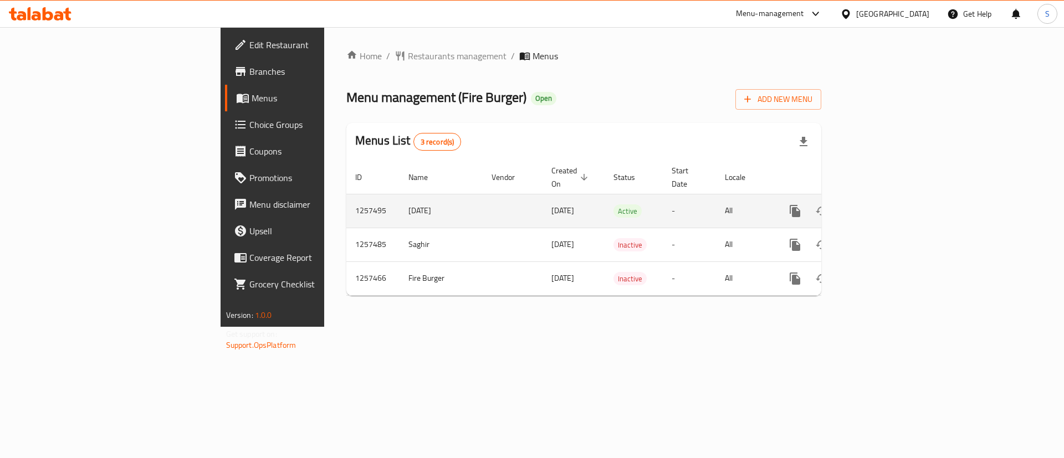
click at [882, 205] on icon "enhanced table" at bounding box center [874, 211] width 13 height 13
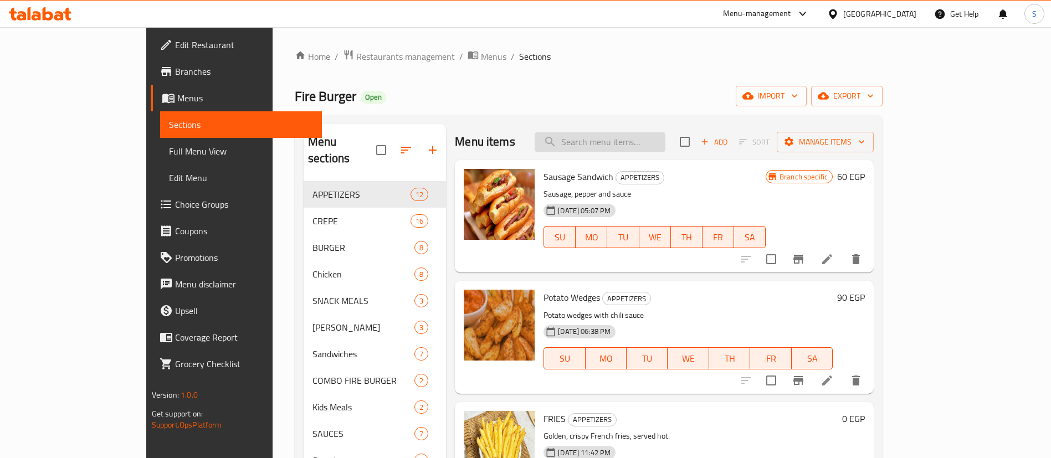
click at [637, 135] on input "search" at bounding box center [600, 141] width 131 height 19
paste input "عرض تريبل فاير"
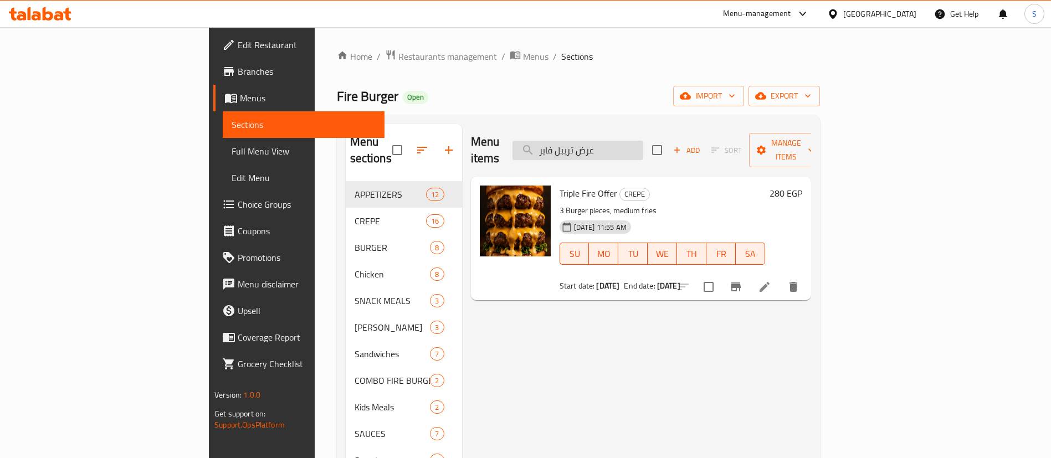
click at [630, 141] on input "عرض تريبل فاير" at bounding box center [578, 150] width 131 height 19
paste input "burger"
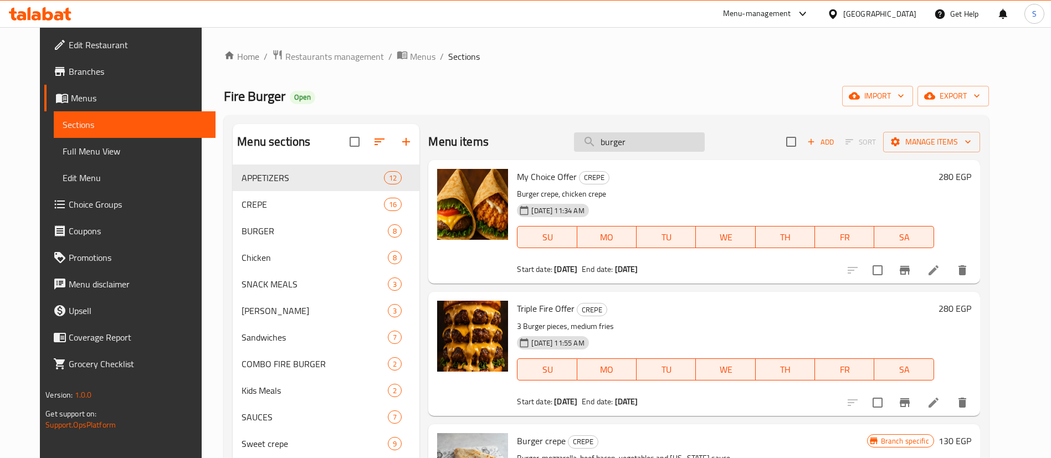
click at [625, 144] on input "burger" at bounding box center [639, 141] width 131 height 19
paste input "search"
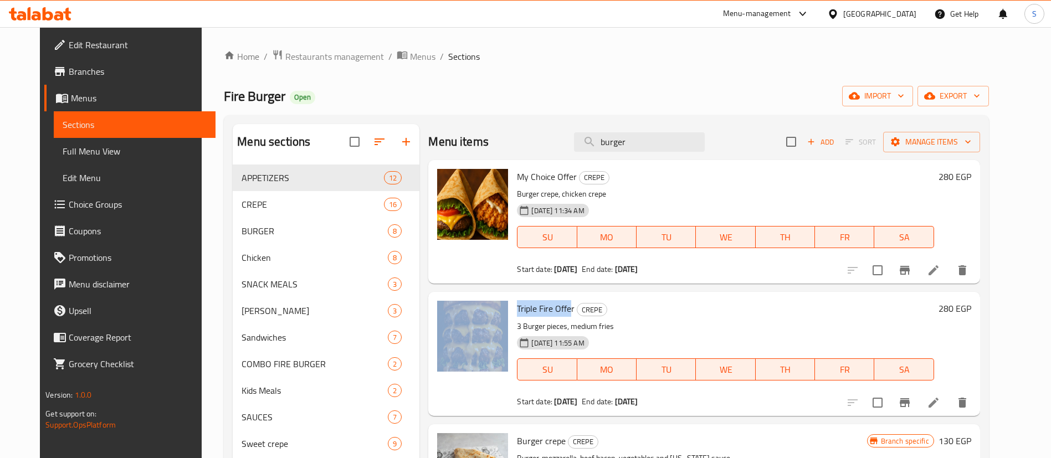
drag, startPoint x: 563, startPoint y: 310, endPoint x: 499, endPoint y: 312, distance: 63.2
click at [499, 312] on div "Triple Fire Offer CREPE 3 Burger pieces, medium fries [DATE] 11:55 AM SU MO TU …" at bounding box center [704, 354] width 543 height 115
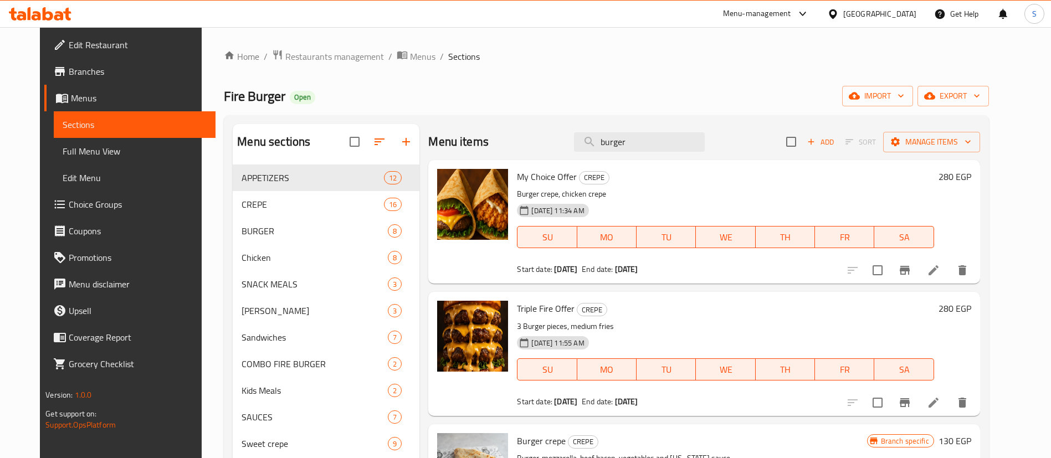
click at [566, 310] on h6 "Triple Fire Offer CREPE" at bounding box center [725, 309] width 417 height 16
drag, startPoint x: 566, startPoint y: 310, endPoint x: 519, endPoint y: 311, distance: 46.6
click at [519, 311] on h6 "Triple Fire Offer CREPE" at bounding box center [725, 309] width 417 height 16
drag, startPoint x: 565, startPoint y: 304, endPoint x: 509, endPoint y: 314, distance: 57.4
click at [517, 314] on h6 "Triple Fire Offer CREPE" at bounding box center [725, 309] width 417 height 16
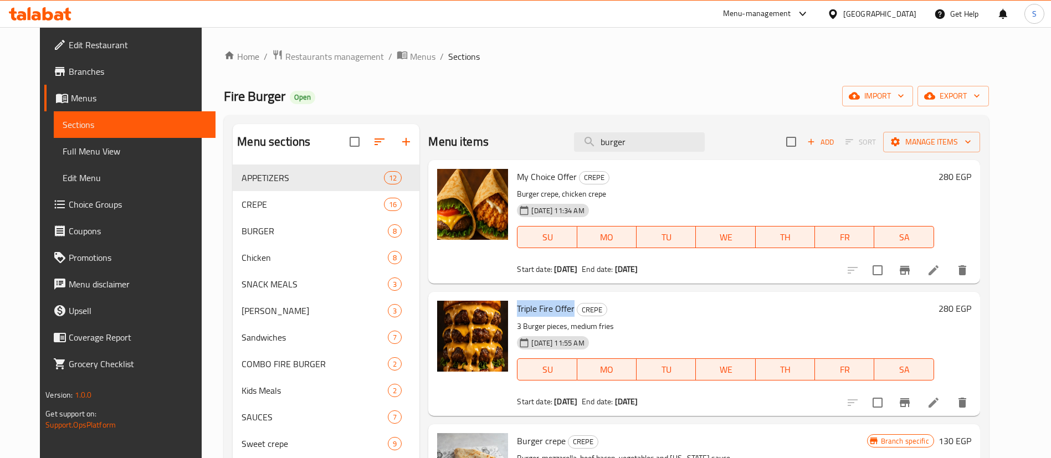
copy span "Triple Fire Offer"
click at [529, 325] on p "3 Burger pieces, medium fries" at bounding box center [725, 327] width 417 height 14
copy p "Burger"
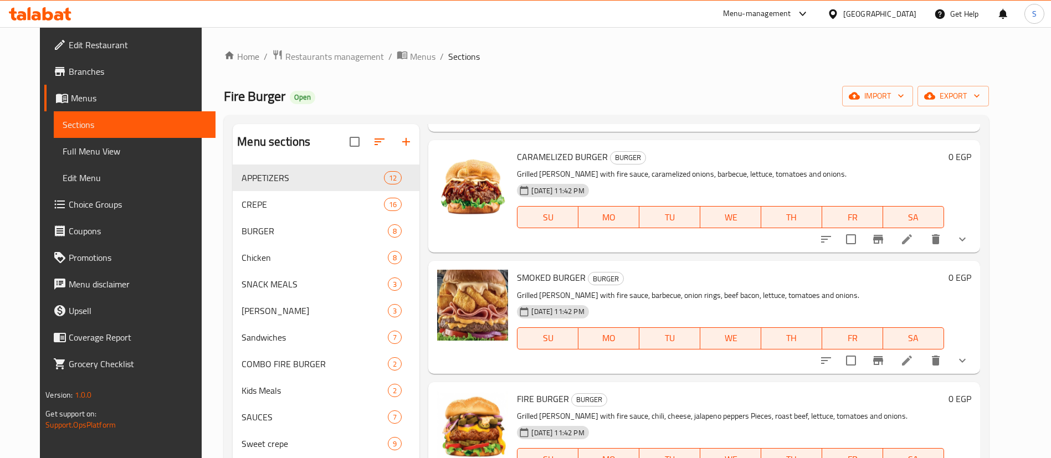
scroll to position [831, 0]
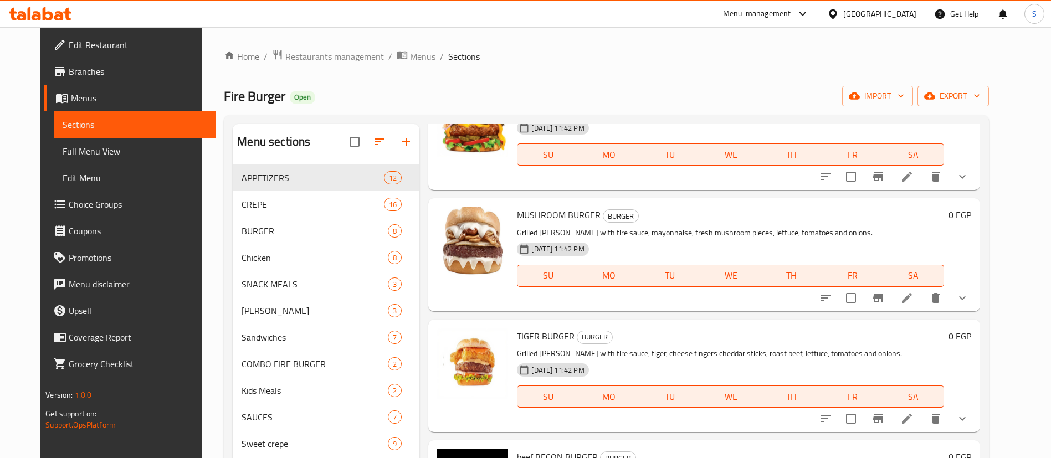
click at [548, 216] on span "MUSHROOM BURGER" at bounding box center [559, 215] width 84 height 17
copy h6 "MUSHROOM BURGER"
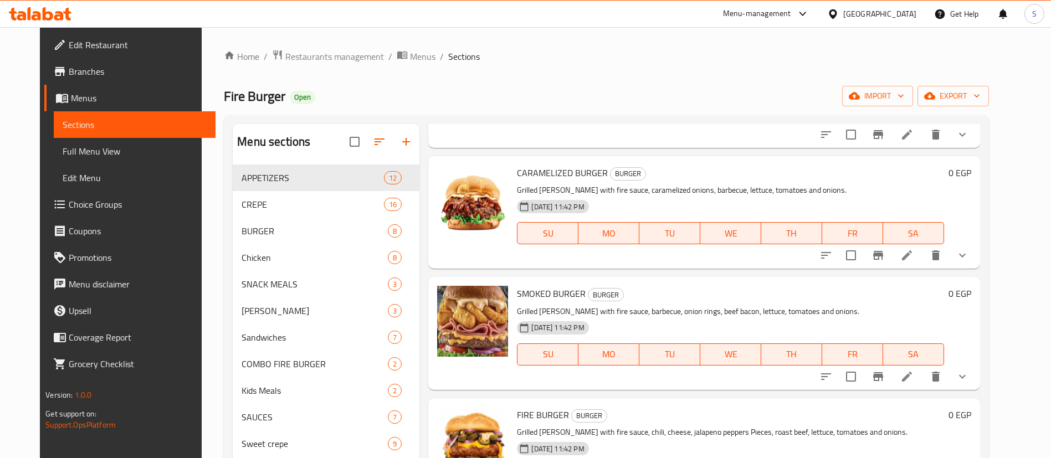
scroll to position [416, 0]
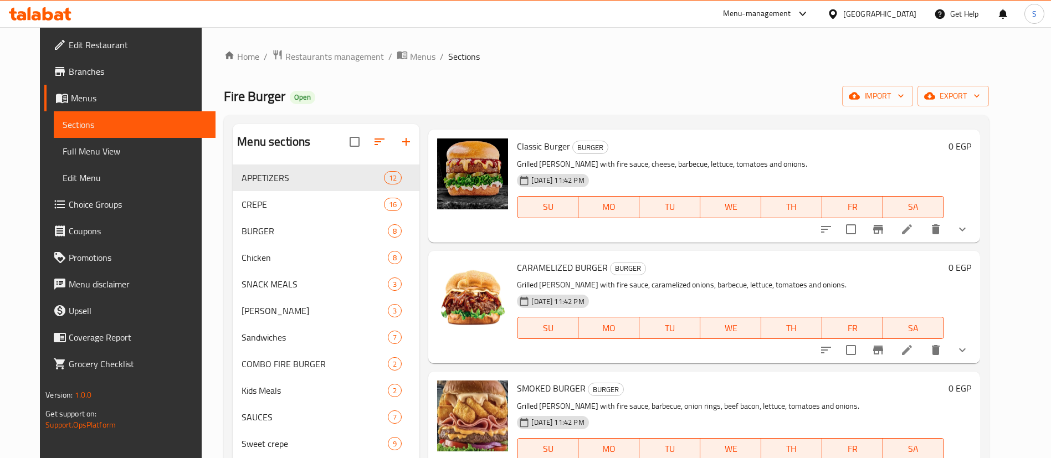
click at [524, 152] on span "Classic Burger" at bounding box center [543, 146] width 53 height 17
copy h6 "Classic Burger"
click at [976, 234] on button "show more" at bounding box center [962, 229] width 27 height 27
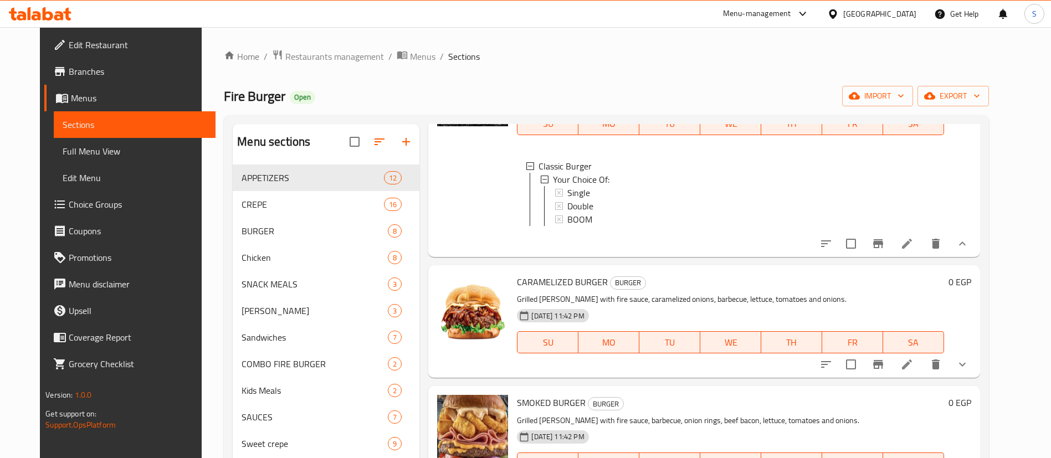
scroll to position [582, 0]
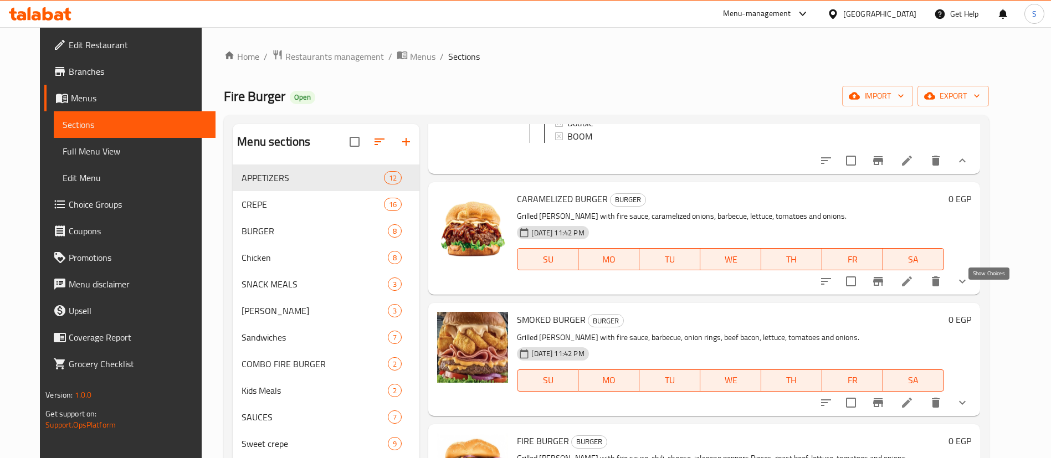
click at [969, 288] on icon "show more" at bounding box center [962, 281] width 13 height 13
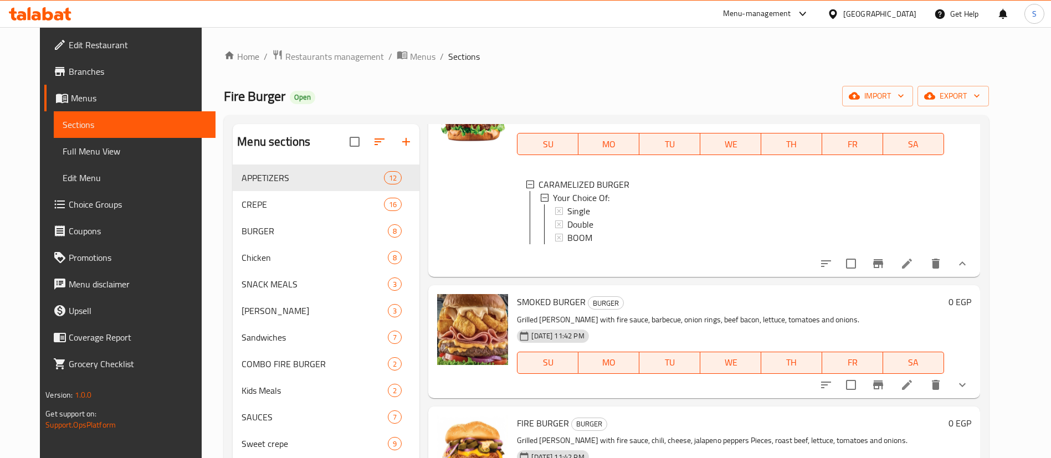
scroll to position [748, 0]
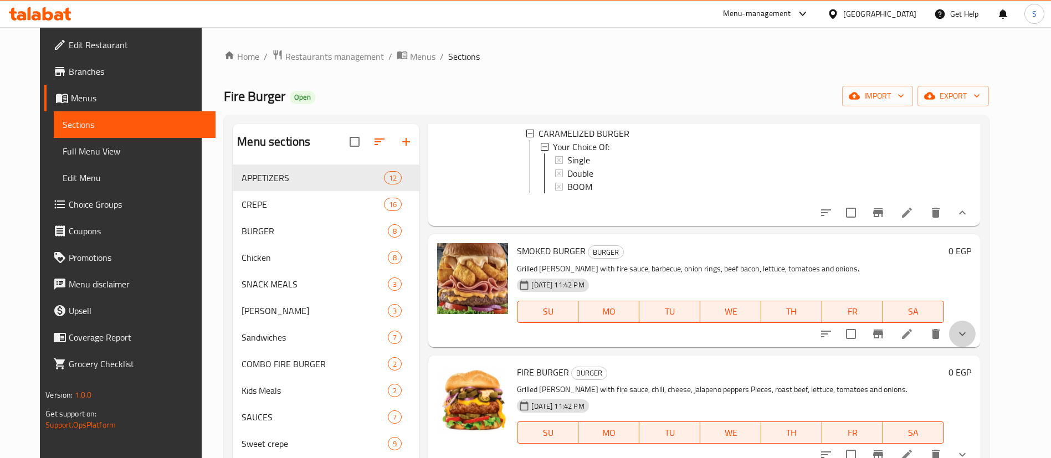
click at [976, 347] on button "show more" at bounding box center [962, 334] width 27 height 27
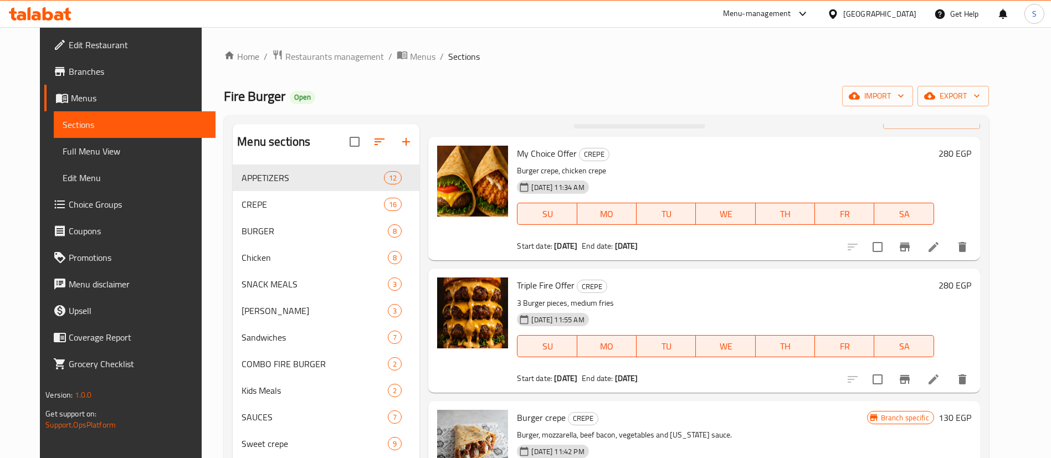
scroll to position [0, 0]
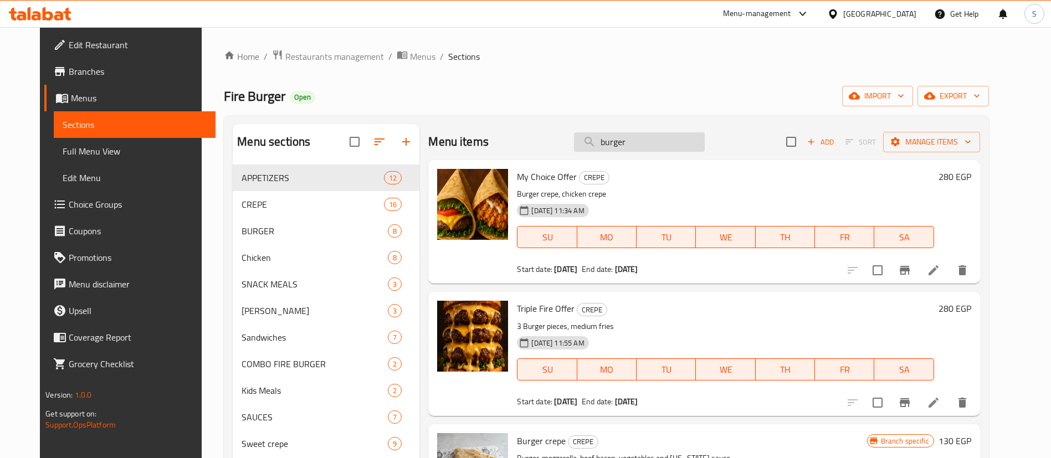
click at [653, 144] on input "burger" at bounding box center [639, 141] width 131 height 19
paste input "عرض فاير مسحب ٧"
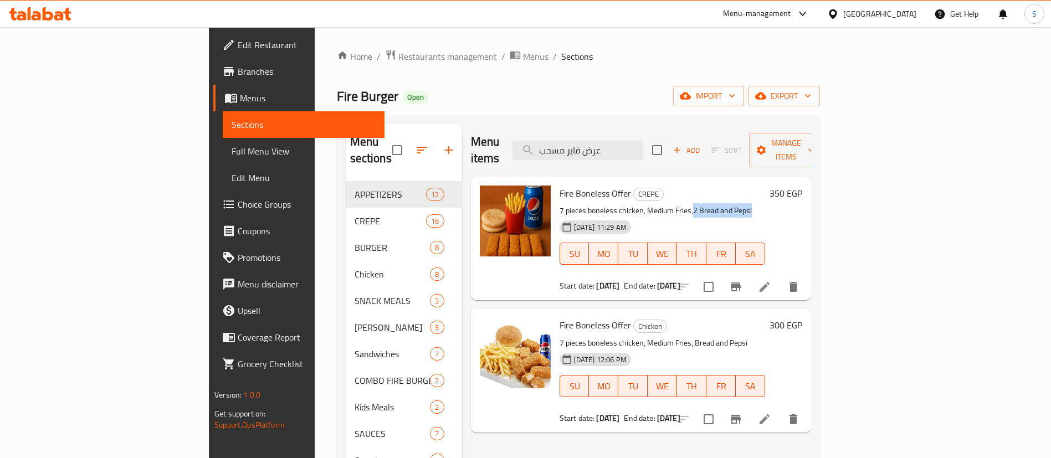
drag, startPoint x: 640, startPoint y: 193, endPoint x: 710, endPoint y: 187, distance: 70.7
click at [710, 204] on p "7 pieces boneless chicken, Medium Fries,2 Bread and Pepsi" at bounding box center [663, 211] width 206 height 14
drag, startPoint x: 640, startPoint y: 328, endPoint x: 727, endPoint y: 329, distance: 86.5
click at [727, 336] on p "7 pieces boneless chicken, Medium Fries, Bread and Pepsi" at bounding box center [663, 343] width 206 height 14
drag, startPoint x: 522, startPoint y: 211, endPoint x: 607, endPoint y: 210, distance: 85.4
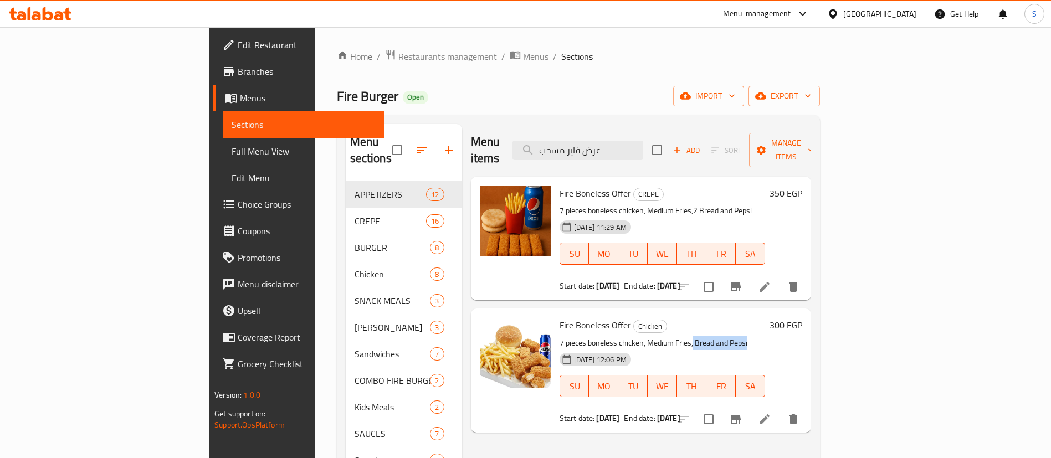
click at [607, 216] on div "[DATE] 11:29 AM" at bounding box center [582, 227] width 54 height 22
click at [624, 144] on input "عرض فاير مسحب" at bounding box center [578, 150] width 131 height 19
click at [684, 336] on p "7 pieces boneless chicken, Medium Fries, Bread and Pepsi" at bounding box center [663, 343] width 206 height 14
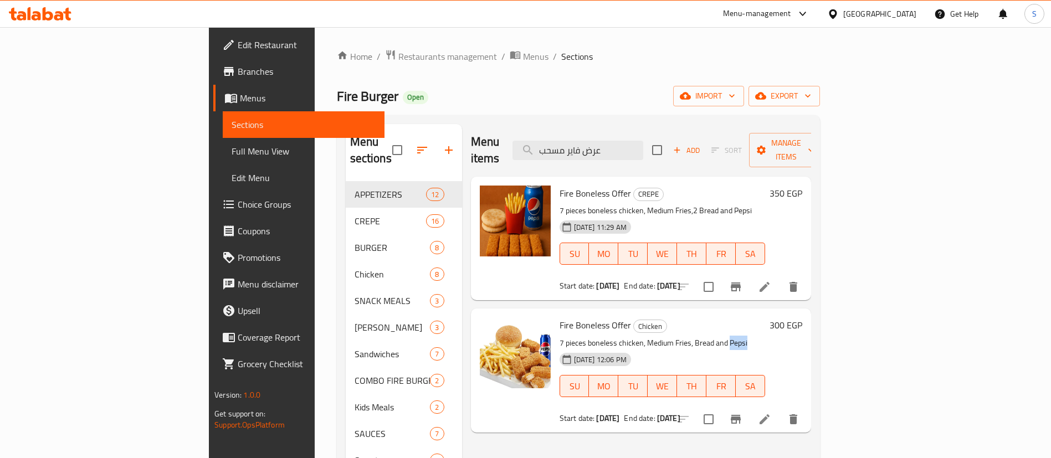
click at [684, 336] on p "7 pieces boneless chicken, Medium Fries, Bread and Pepsi" at bounding box center [663, 343] width 206 height 14
copy p "Pepsi"
click at [641, 141] on input "عرض فاير مسحب" at bounding box center [578, 150] width 131 height 19
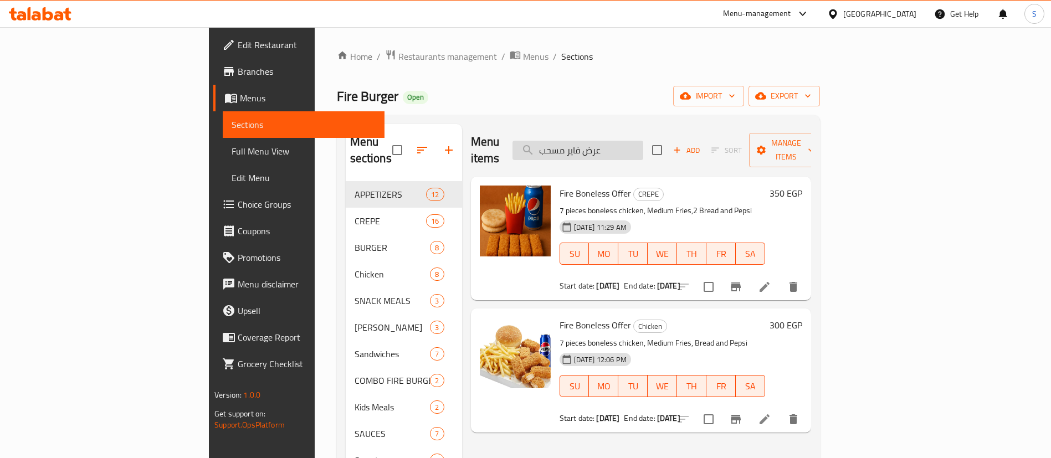
paste input "Pepsi"
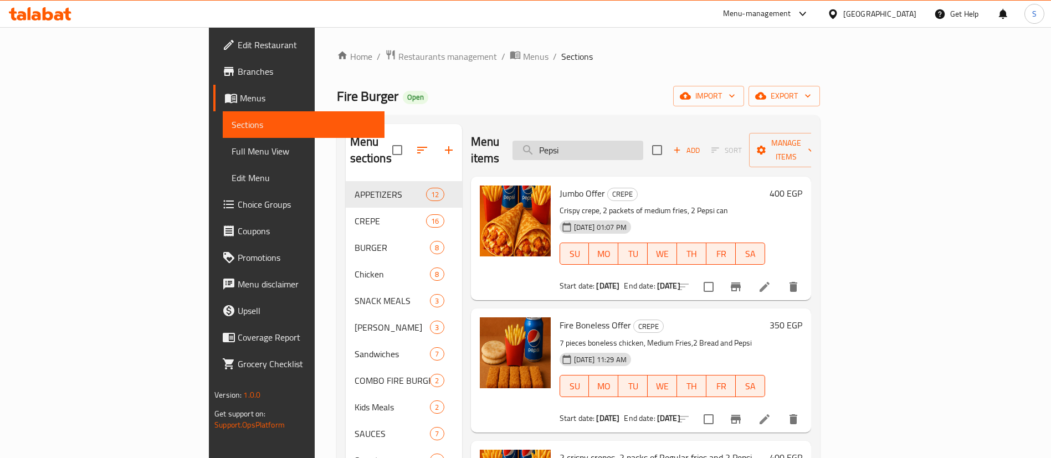
click at [638, 149] on input "Pepsi" at bounding box center [578, 150] width 131 height 19
paste input "عرض [PERSON_NAME]"
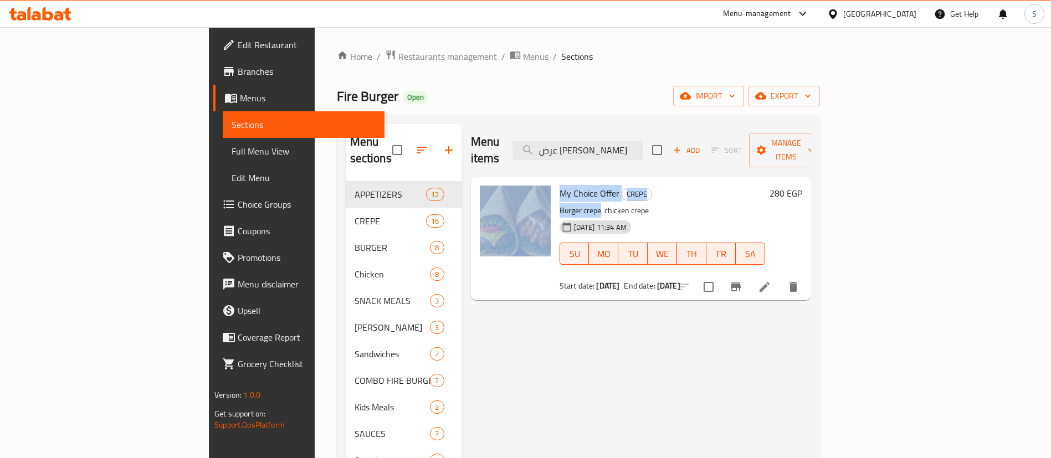
drag, startPoint x: 549, startPoint y: 194, endPoint x: 498, endPoint y: 194, distance: 51.5
click at [498, 194] on div "My Choice Offer CREPE Burger crepe, chicken crepe [DATE] 11:34 AM SU MO TU WE T…" at bounding box center [641, 238] width 331 height 115
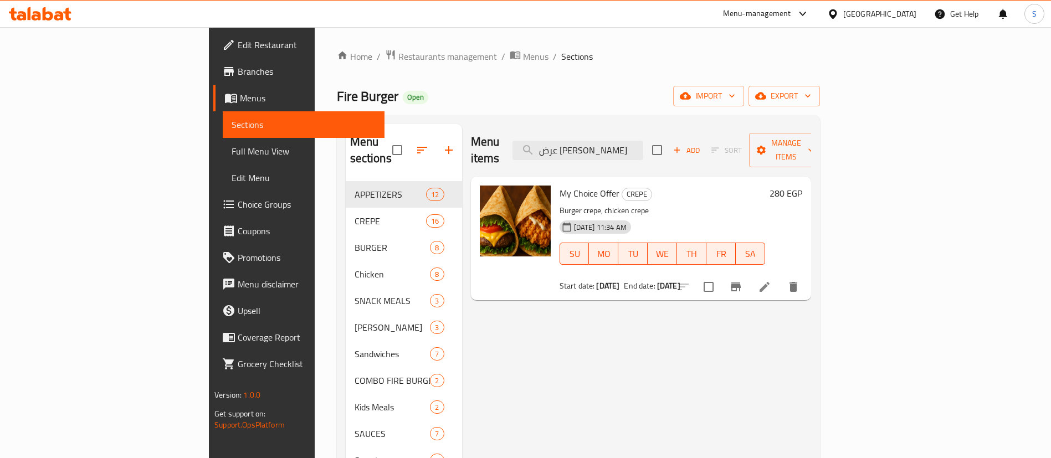
click at [555, 216] on div "[DATE] 11:34 AM" at bounding box center [582, 227] width 54 height 22
drag, startPoint x: 551, startPoint y: 192, endPoint x: 604, endPoint y: 196, distance: 53.3
click at [604, 204] on p "Burger crepe, chicken crepe" at bounding box center [663, 211] width 206 height 14
copy p "chicken crepe"
click at [638, 141] on input "عرض [PERSON_NAME]" at bounding box center [578, 150] width 131 height 19
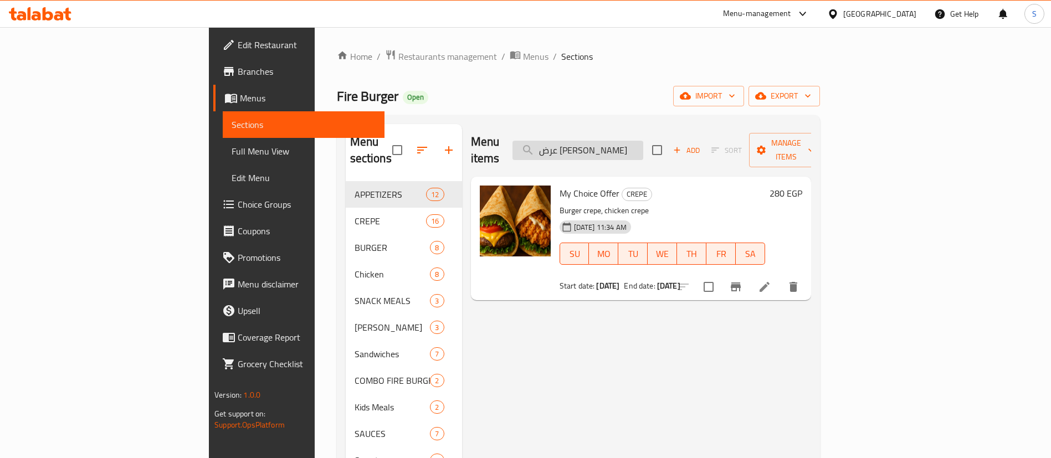
click at [638, 141] on input "عرض [PERSON_NAME]" at bounding box center [578, 150] width 131 height 19
paste input "chicken crepe"
click at [643, 141] on input "chicken crepe" at bounding box center [578, 150] width 131 height 19
drag, startPoint x: 647, startPoint y: 142, endPoint x: 723, endPoint y: 156, distance: 77.2
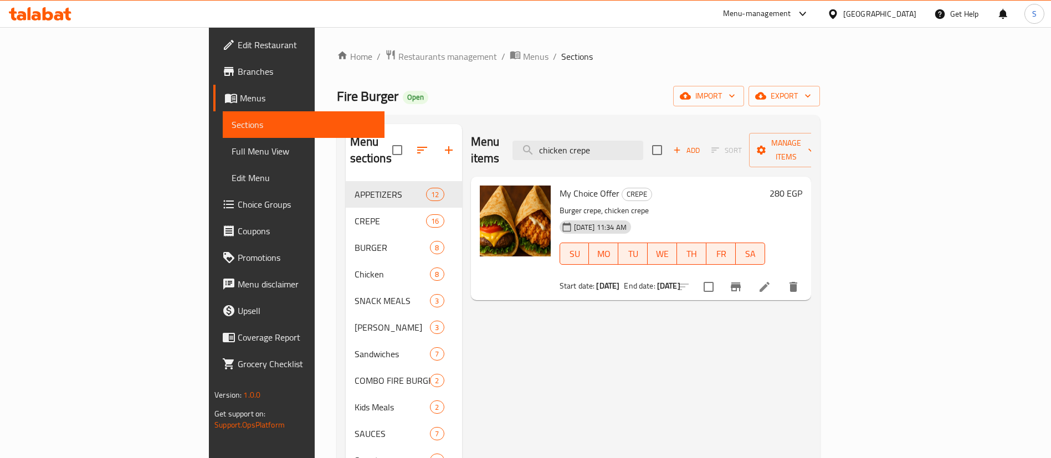
click at [723, 156] on div "Menu items chicken crepe Add Sort Manage items" at bounding box center [641, 150] width 340 height 53
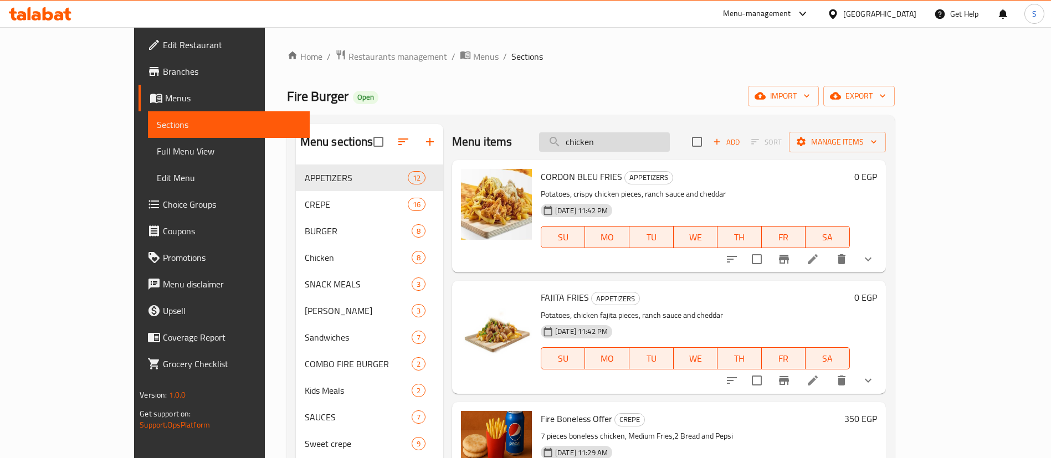
drag, startPoint x: 610, startPoint y: 141, endPoint x: 593, endPoint y: 139, distance: 17.3
click at [593, 139] on input "chicken" at bounding box center [604, 141] width 131 height 19
drag, startPoint x: 611, startPoint y: 141, endPoint x: 600, endPoint y: 139, distance: 10.7
click at [600, 139] on input "chicken" at bounding box center [604, 141] width 131 height 19
click at [653, 140] on input "chicken" at bounding box center [604, 141] width 131 height 19
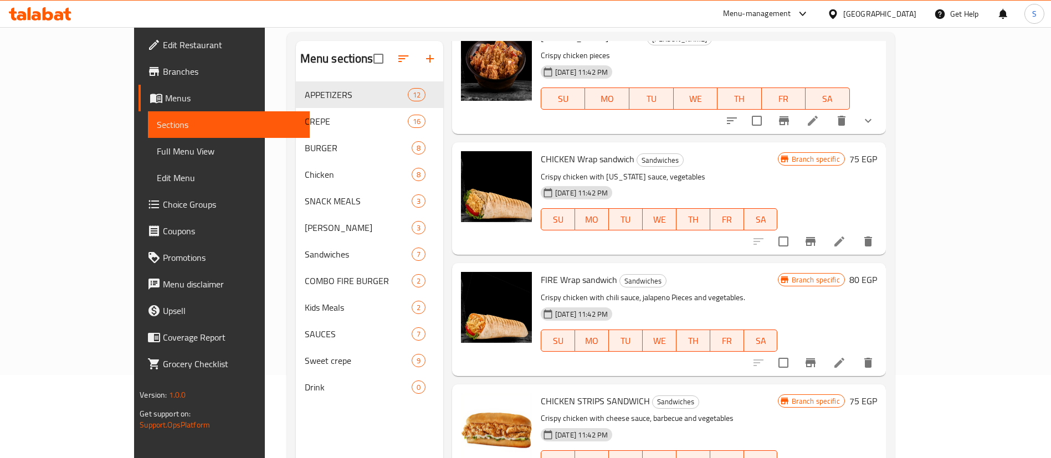
scroll to position [1829, 0]
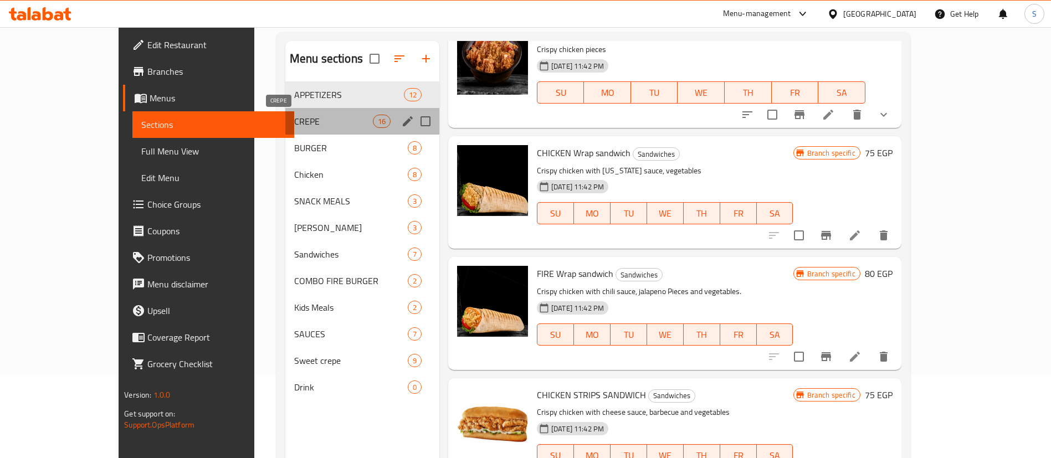
click at [294, 119] on span "CREPE" at bounding box center [333, 121] width 79 height 13
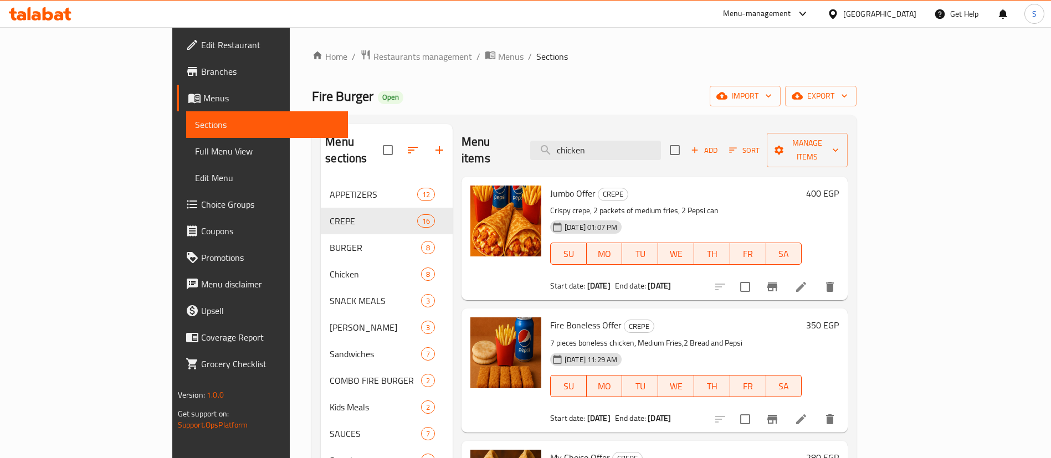
click at [643, 313] on div "Fire Boneless Offer CREPE 7 pieces boneless chicken, Medium Fries,2 Bread and P…" at bounding box center [676, 370] width 260 height 115
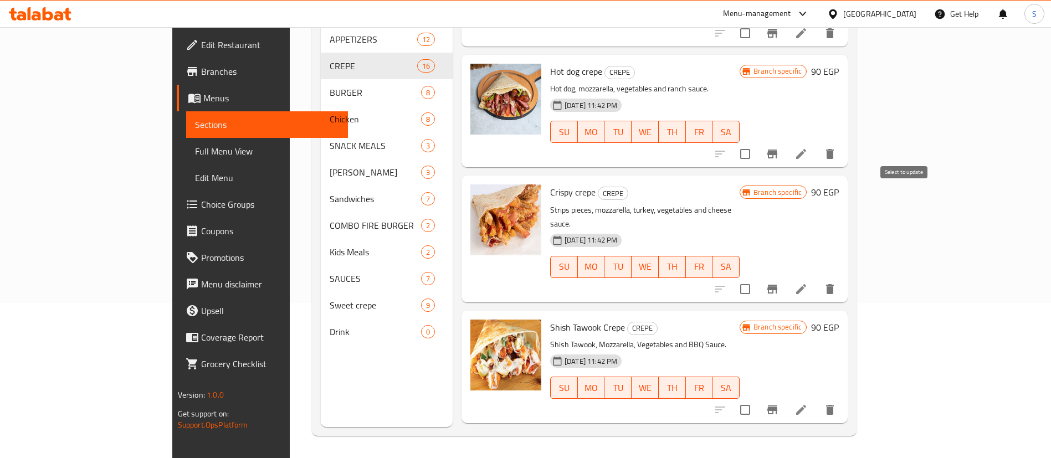
scroll to position [964, 0]
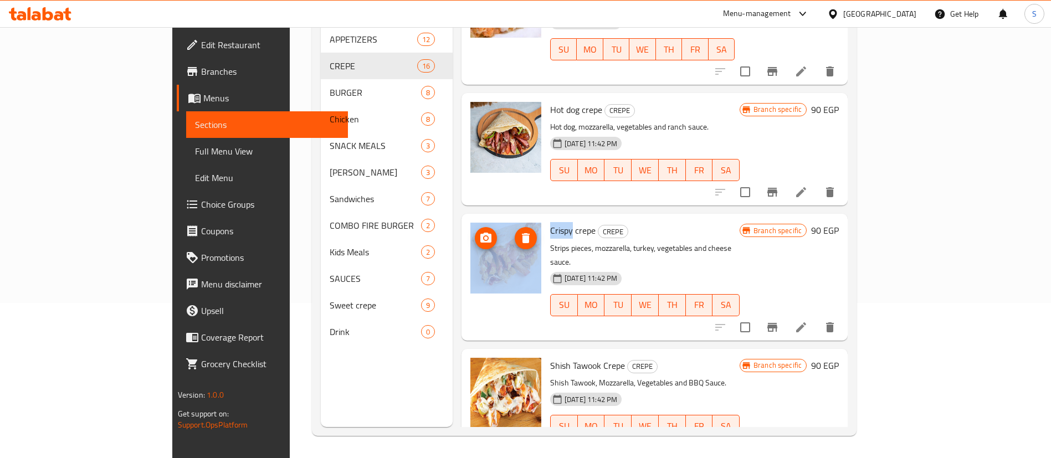
drag, startPoint x: 531, startPoint y: 187, endPoint x: 497, endPoint y: 184, distance: 34.5
click at [497, 218] on div "Crispy crepe CREPE Strips pieces, mozzarella, turkey, vegetables and cheese sau…" at bounding box center [654, 276] width 377 height 117
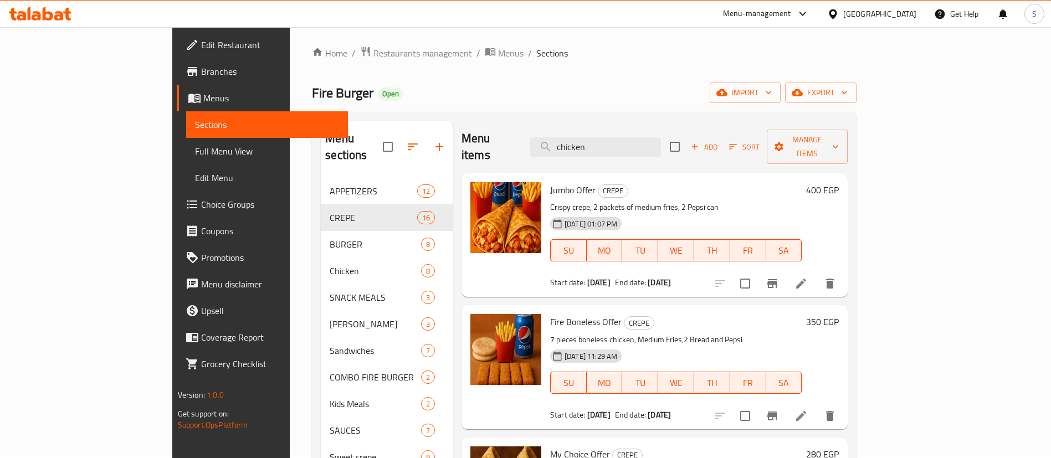
scroll to position [0, 0]
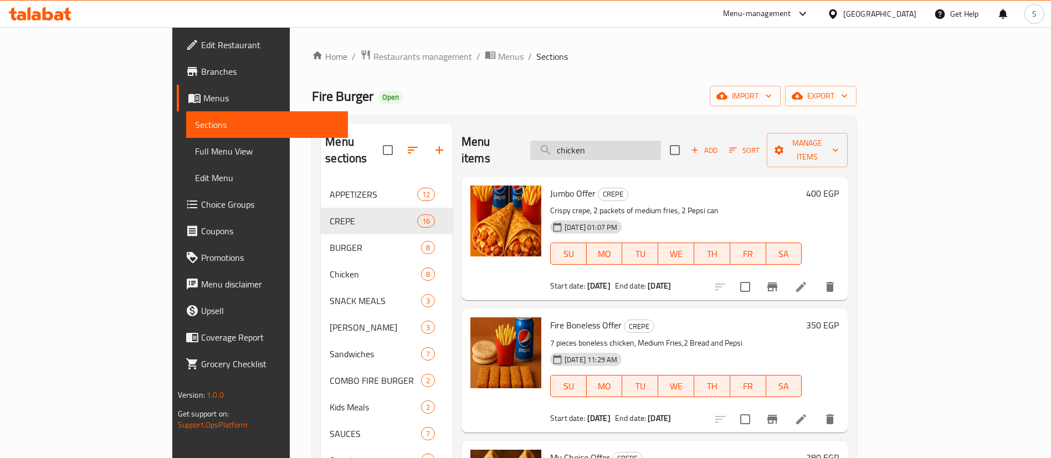
click at [651, 144] on input "chicken" at bounding box center [595, 150] width 131 height 19
drag, startPoint x: 609, startPoint y: 142, endPoint x: 582, endPoint y: 145, distance: 27.4
click at [582, 145] on div "Menu items chicken Add Sort Manage items" at bounding box center [655, 150] width 386 height 53
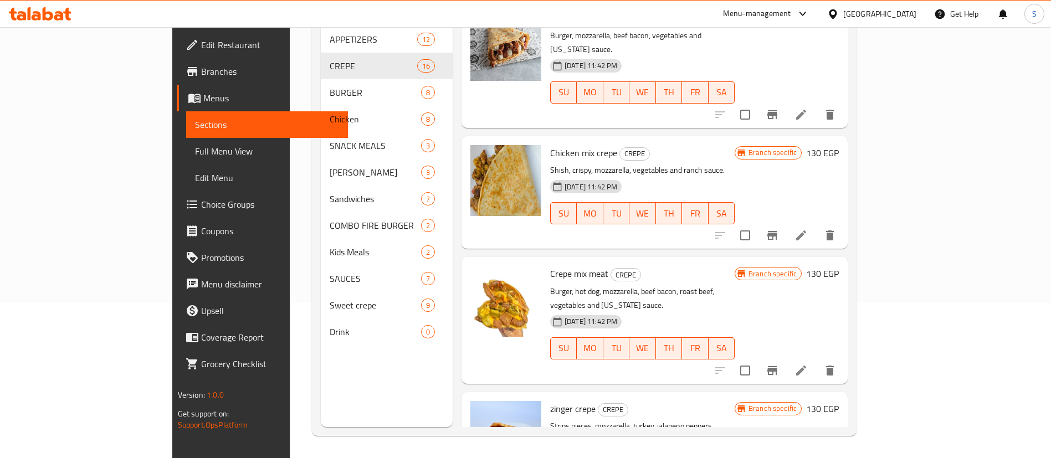
scroll to position [1469, 0]
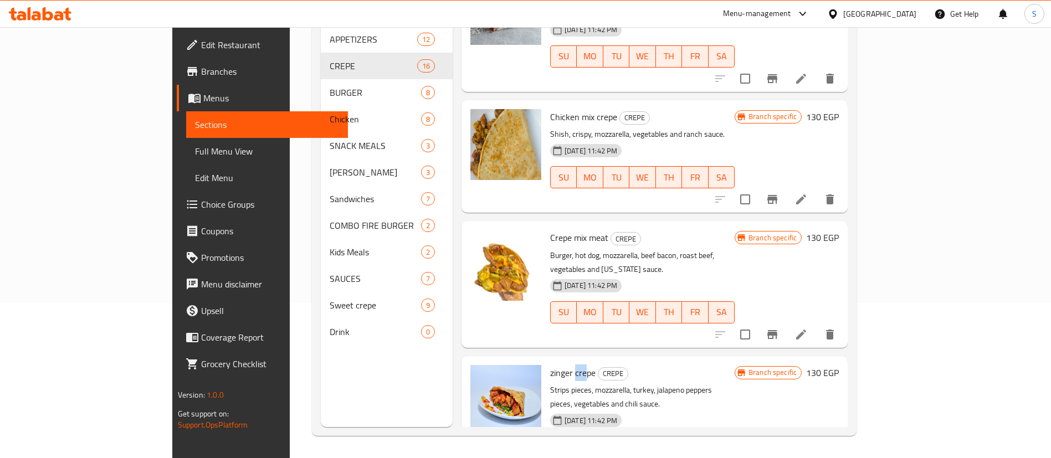
drag, startPoint x: 533, startPoint y: 288, endPoint x: 545, endPoint y: 291, distance: 12.6
click at [550, 365] on span "zinger crepe" at bounding box center [572, 373] width 45 height 17
drag, startPoint x: 530, startPoint y: 284, endPoint x: 498, endPoint y: 288, distance: 32.3
click at [498, 361] on div "zinger crepe CREPE Strips pieces, mozzarella, turkey, jalapeno peppers pieces, …" at bounding box center [654, 419] width 377 height 117
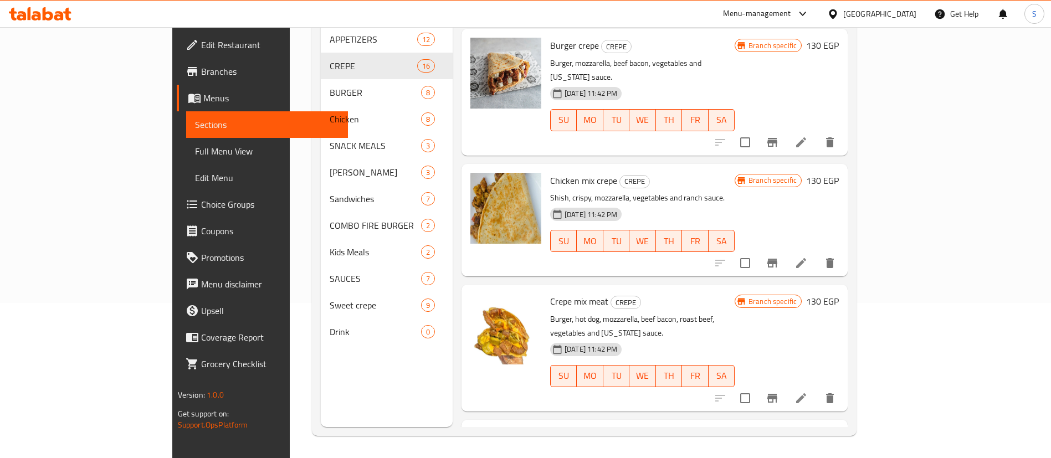
scroll to position [1379, 0]
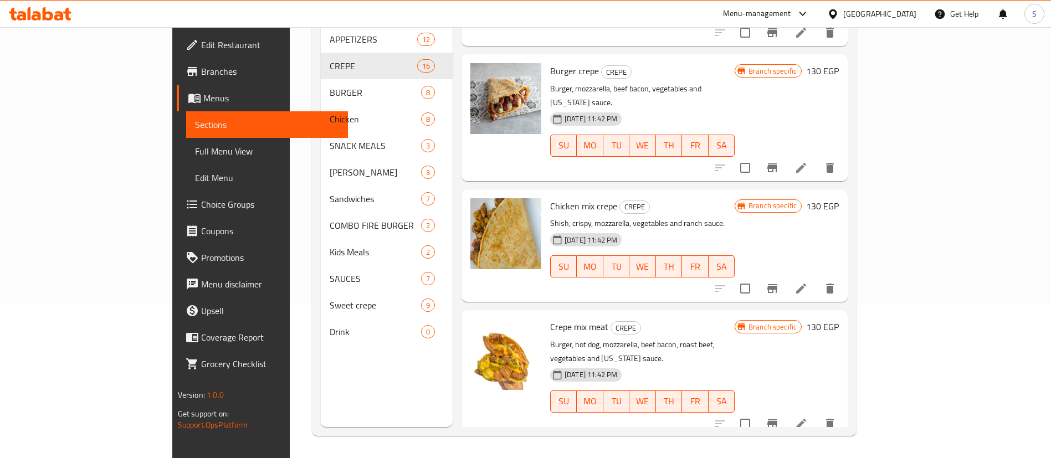
click at [550, 198] on span "Chicken mix crepe" at bounding box center [583, 206] width 67 height 17
drag, startPoint x: 535, startPoint y: 133, endPoint x: 584, endPoint y: 136, distance: 49.4
click at [584, 198] on h6 "Chicken mix crepe CREPE" at bounding box center [642, 206] width 185 height 16
click at [584, 217] on p "Shish, crispy, mozzarella, vegetables and ranch sauce." at bounding box center [642, 224] width 185 height 14
click at [601, 217] on p "Shish, crispy, mozzarella, vegetables and ranch sauce." at bounding box center [642, 224] width 185 height 14
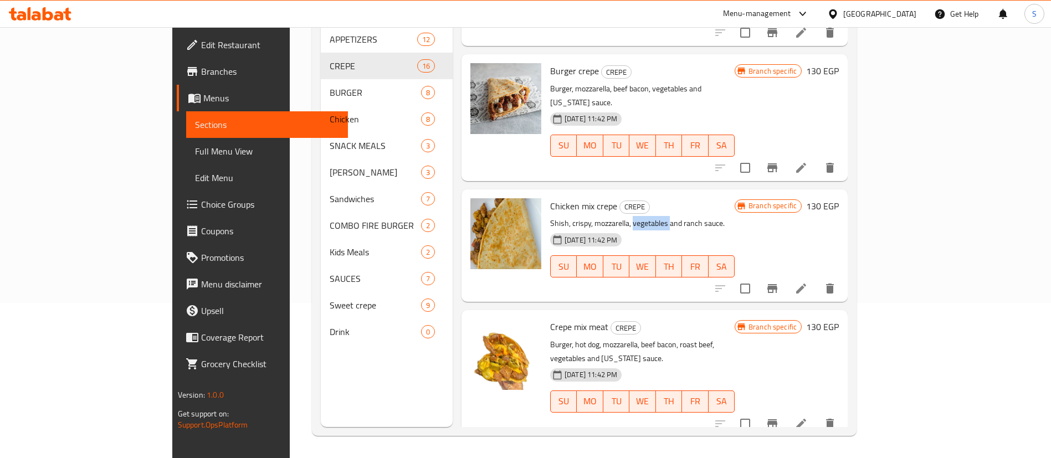
click at [601, 217] on p "Shish, crispy, mozzarella, vegetables and ranch sauce." at bounding box center [642, 224] width 185 height 14
click at [679, 198] on h6 "Chicken mix crepe CREPE" at bounding box center [642, 206] width 185 height 16
drag, startPoint x: 536, startPoint y: 152, endPoint x: 513, endPoint y: 151, distance: 23.9
click at [550, 217] on p "Shish, crispy, mozzarella, vegetables and ranch sauce." at bounding box center [642, 224] width 185 height 14
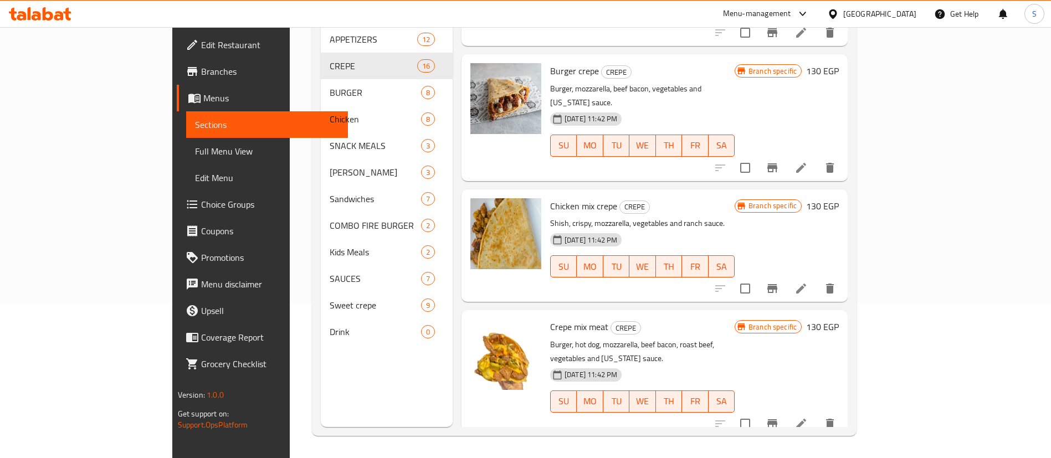
click at [550, 198] on span "Chicken mix crepe" at bounding box center [583, 206] width 67 height 17
drag, startPoint x: 550, startPoint y: 150, endPoint x: 503, endPoint y: 148, distance: 46.6
click at [546, 194] on div "Chicken mix crepe CREPE Shish, crispy, mozzarella, vegetables and ranch sauce. …" at bounding box center [642, 246] width 193 height 104
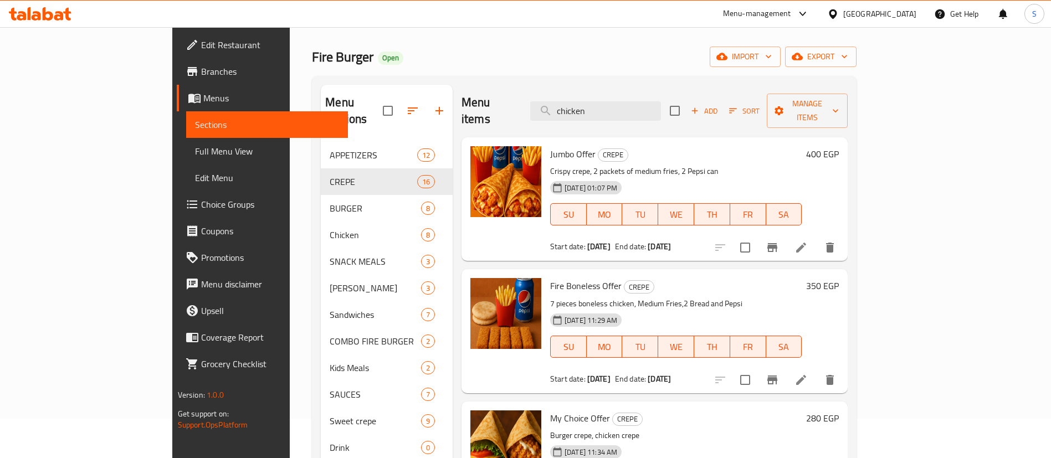
scroll to position [0, 0]
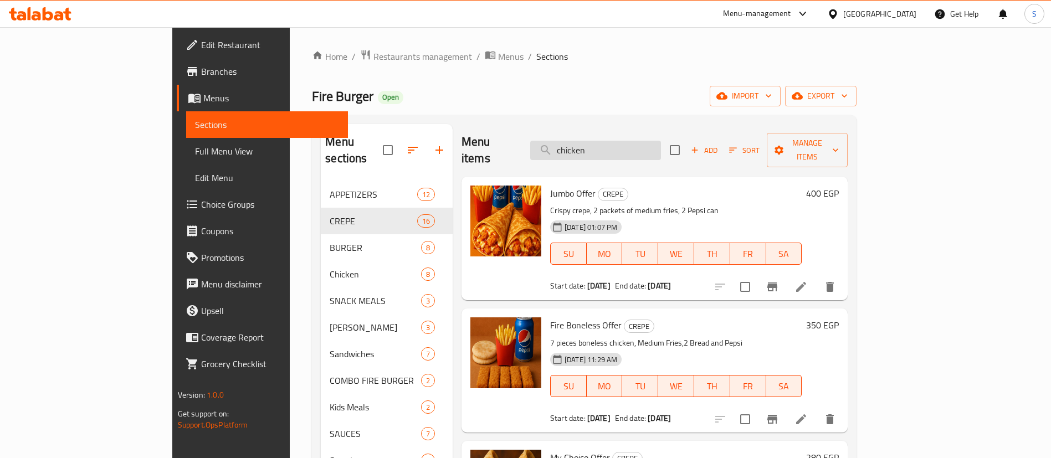
click at [643, 142] on input "chicken" at bounding box center [595, 150] width 131 height 19
paste input "Burger"
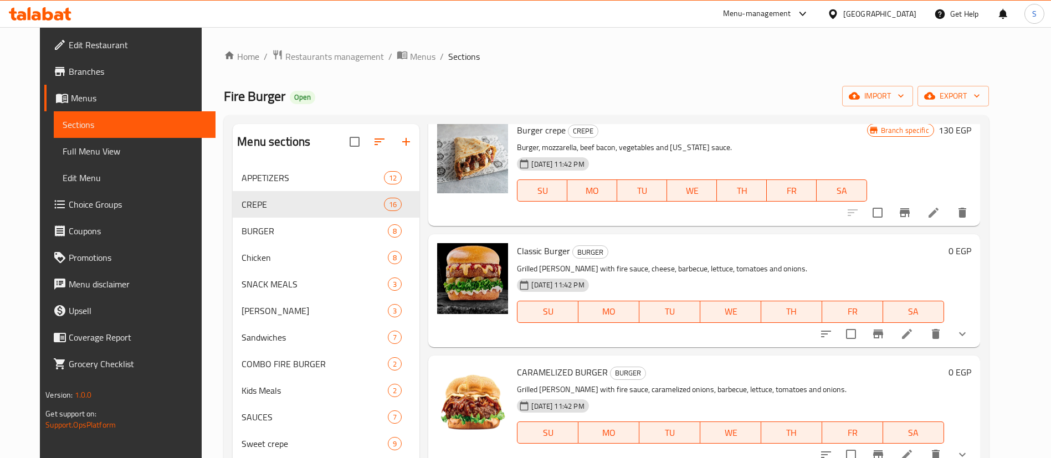
scroll to position [333, 0]
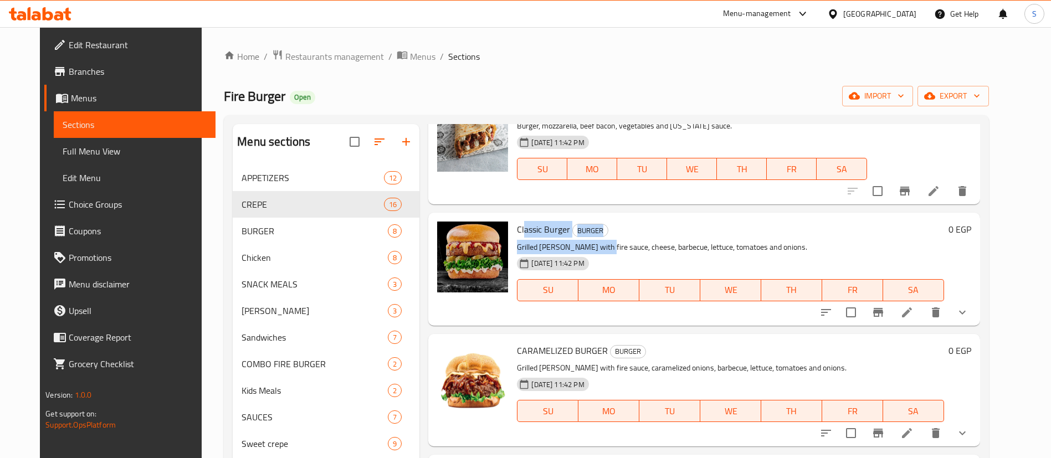
drag, startPoint x: 549, startPoint y: 237, endPoint x: 591, endPoint y: 241, distance: 41.8
click at [591, 240] on div "Classic Burger BURGER Grilled [PERSON_NAME] with fire sauce, cheese, barbecue, …" at bounding box center [731, 269] width 436 height 104
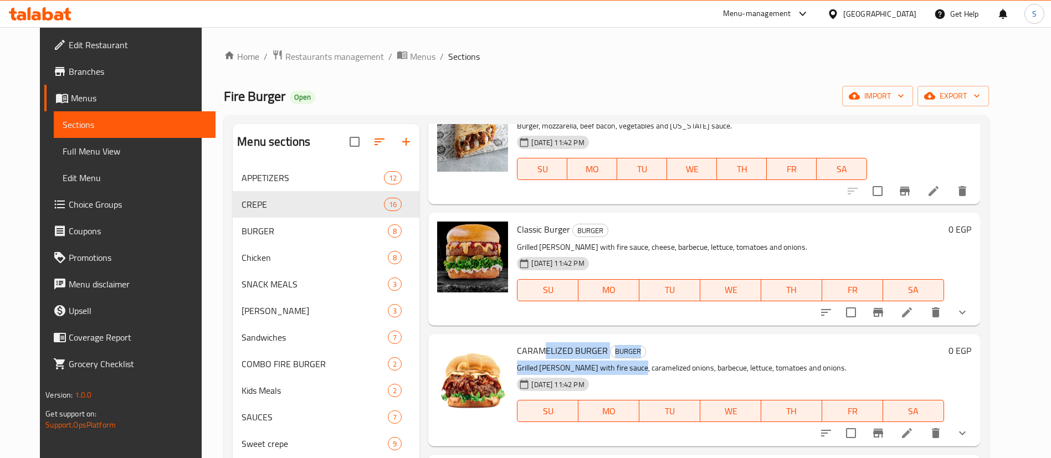
drag, startPoint x: 534, startPoint y: 352, endPoint x: 621, endPoint y: 359, distance: 86.7
click at [621, 359] on div "CARAMELIZED BURGER BURGER Grilled [PERSON_NAME] with fire sauce, caramelized on…" at bounding box center [731, 391] width 436 height 104
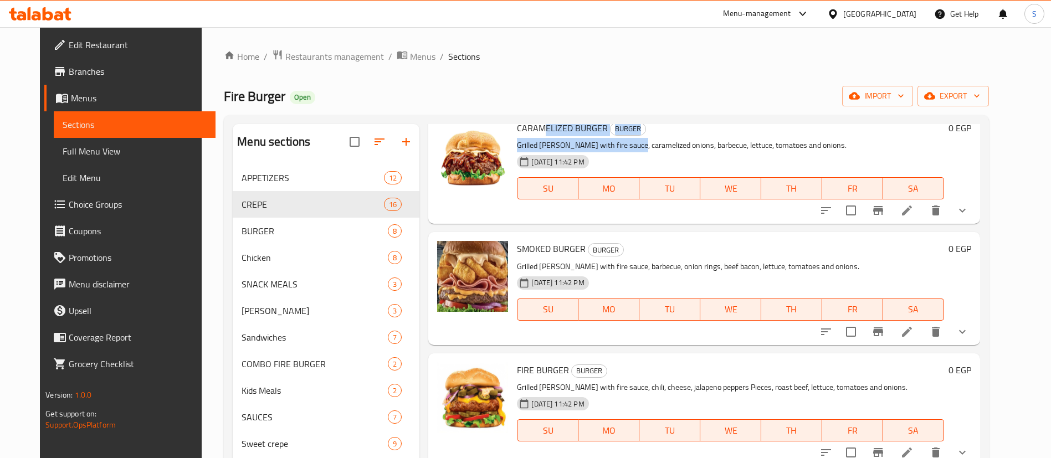
scroll to position [582, 0]
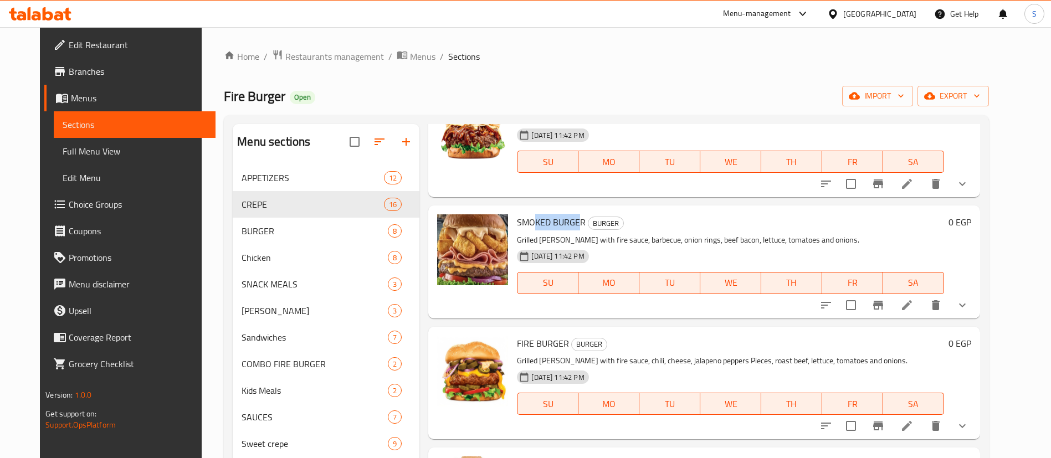
drag, startPoint x: 527, startPoint y: 227, endPoint x: 570, endPoint y: 228, distance: 42.7
click at [570, 228] on span "SMOKED BURGER" at bounding box center [551, 222] width 69 height 17
drag, startPoint x: 524, startPoint y: 342, endPoint x: 574, endPoint y: 352, distance: 50.3
click at [574, 352] on div "FIRE BURGER BURGER Grilled [PERSON_NAME] with fire sauce, chili, cheese, jalape…" at bounding box center [731, 383] width 436 height 104
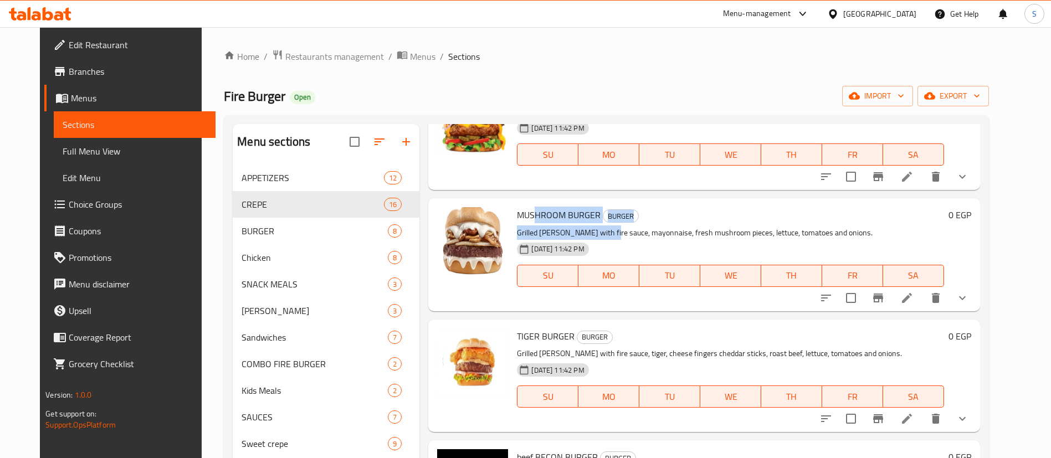
drag, startPoint x: 526, startPoint y: 213, endPoint x: 596, endPoint y: 227, distance: 71.2
click at [596, 227] on div "MUSHROOM BURGER BURGER Grilled [PERSON_NAME] with fire sauce, mayonnaise, fresh…" at bounding box center [731, 255] width 436 height 104
drag, startPoint x: 516, startPoint y: 334, endPoint x: 590, endPoint y: 326, distance: 74.1
click at [590, 326] on div "TIGER BURGER BURGER Grilled [PERSON_NAME] with fire sauce, tiger, cheese finger…" at bounding box center [731, 376] width 436 height 104
click at [976, 294] on button "show more" at bounding box center [962, 298] width 27 height 27
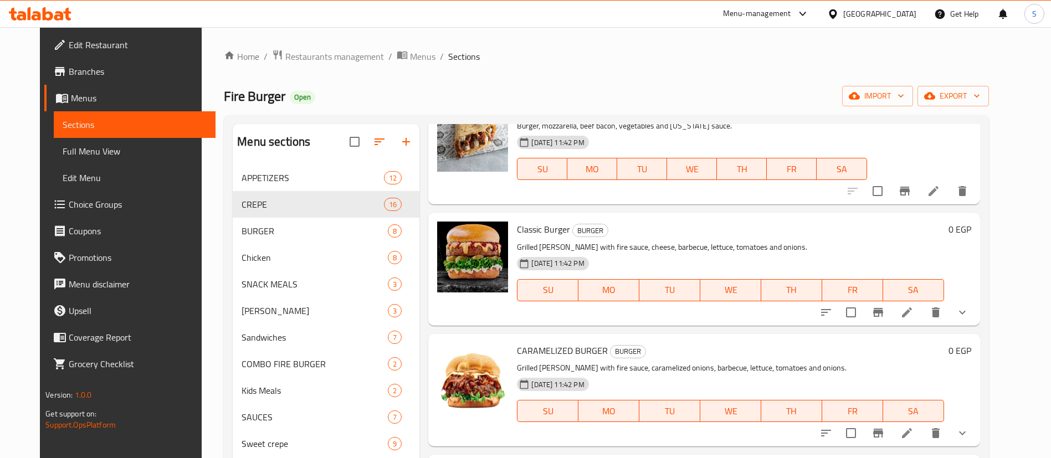
scroll to position [0, 0]
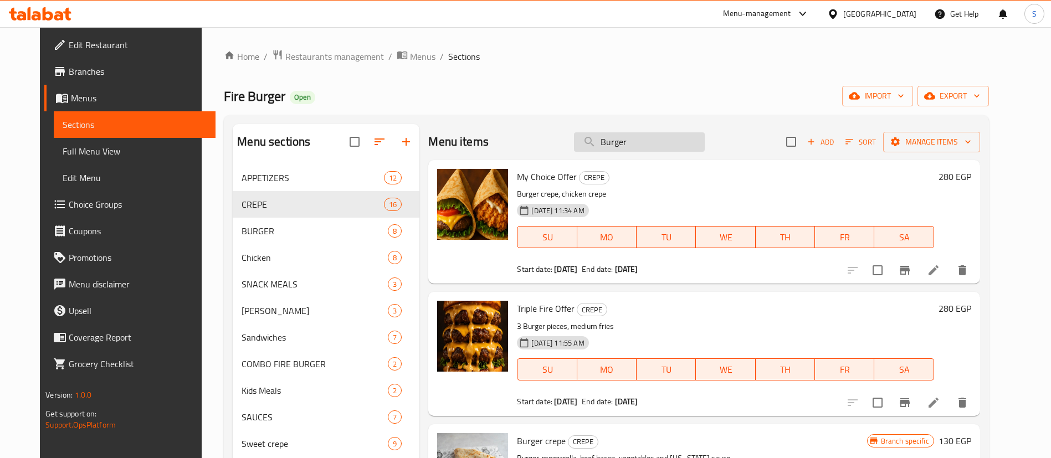
click at [676, 140] on input "Burger" at bounding box center [639, 141] width 131 height 19
paste input "تشيكن راب"
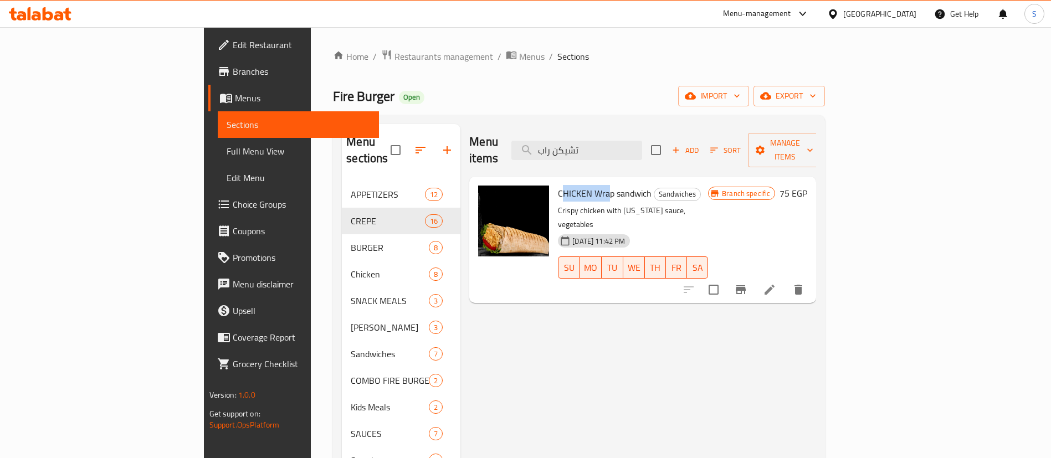
drag, startPoint x: 560, startPoint y: 177, endPoint x: 513, endPoint y: 176, distance: 47.1
click at [558, 185] on span "CHICKEN Wrap sandwich" at bounding box center [605, 193] width 94 height 17
copy span "[PERSON_NAME] Wra"
click at [642, 141] on input "تشيكن راب" at bounding box center [577, 150] width 131 height 19
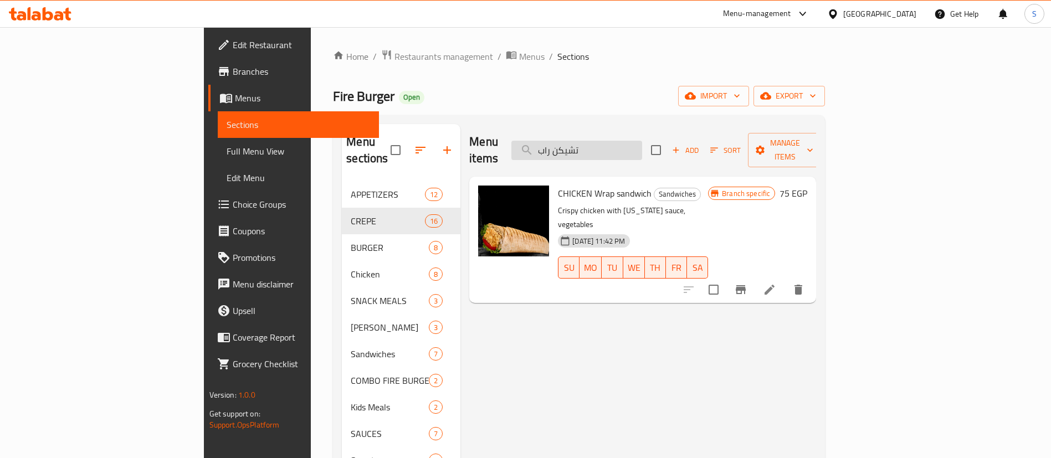
paste input "[PERSON_NAME] Wra"
click at [642, 151] on input "تشيكن [PERSON_NAME] Wra" at bounding box center [577, 150] width 131 height 19
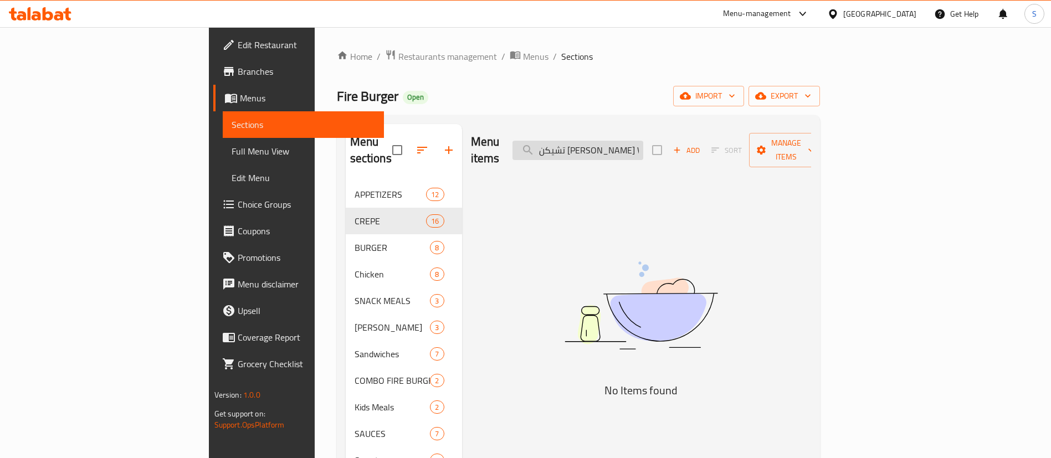
click at [643, 151] on input "تشيكن [PERSON_NAME] Wra" at bounding box center [578, 150] width 131 height 19
paste input "search"
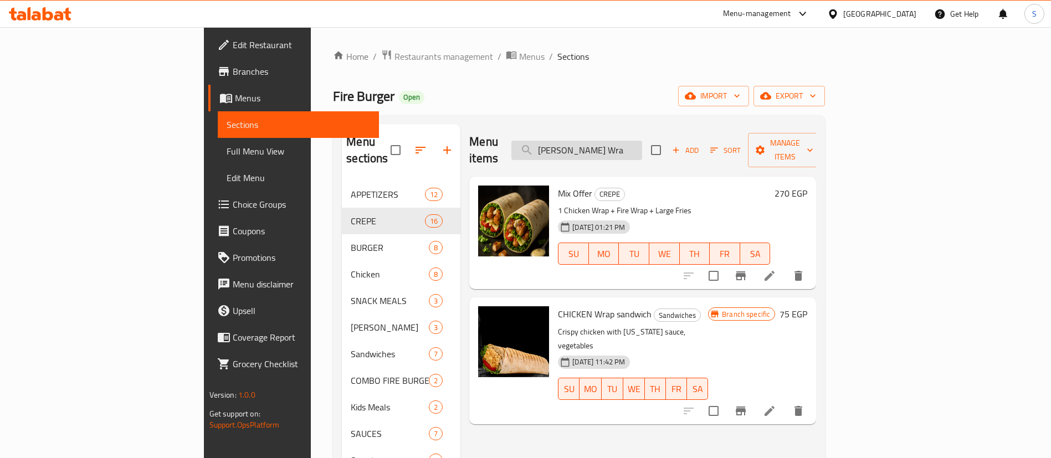
click at [642, 143] on input "[PERSON_NAME] Wra" at bounding box center [577, 150] width 131 height 19
drag, startPoint x: 642, startPoint y: 143, endPoint x: 694, endPoint y: 155, distance: 53.4
click at [694, 155] on div "Menu items [PERSON_NAME] Wra Add Sort Manage items" at bounding box center [642, 150] width 347 height 53
drag, startPoint x: 647, startPoint y: 142, endPoint x: 579, endPoint y: 142, distance: 68.7
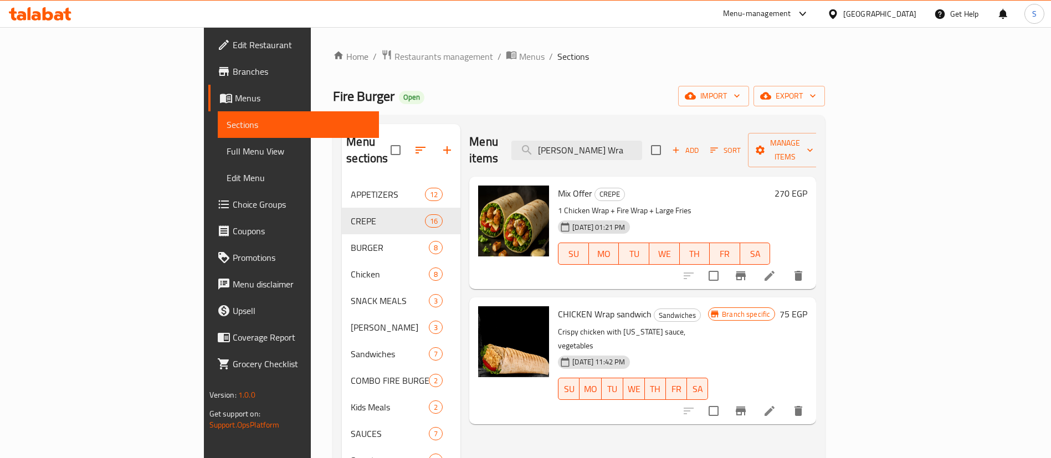
click at [579, 142] on div "Menu items [PERSON_NAME] Wra Add Sort Manage items" at bounding box center [642, 150] width 347 height 53
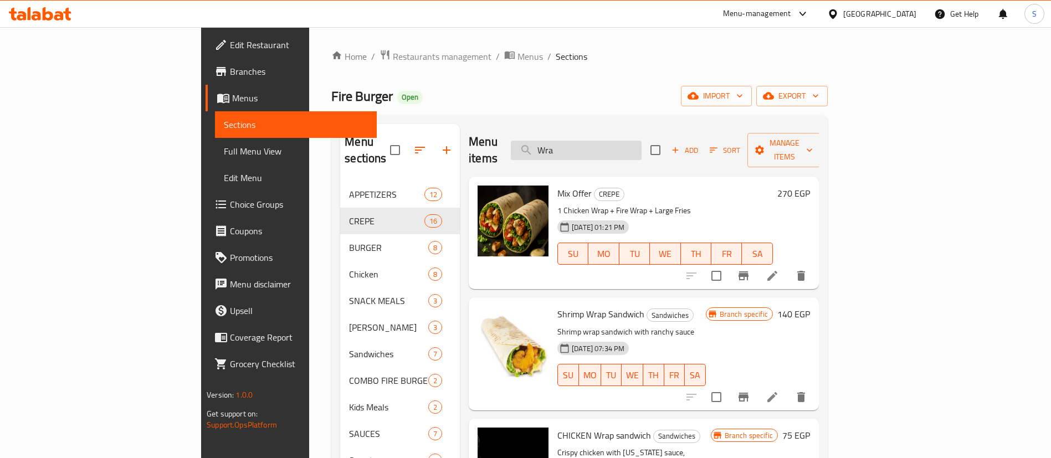
click at [642, 141] on input "Wra" at bounding box center [576, 150] width 131 height 19
click at [628, 149] on input "Wra" at bounding box center [576, 150] width 131 height 19
paste input "اي اتشويس"
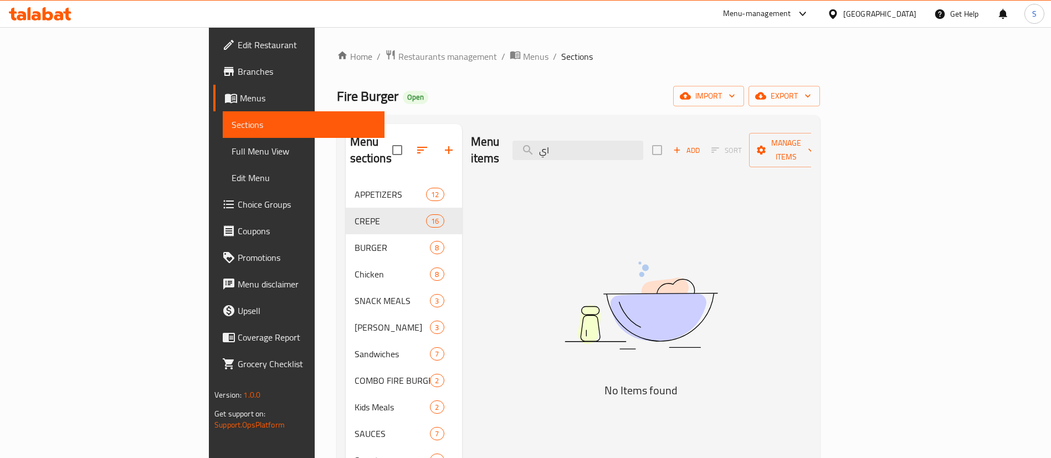
type input "ا"
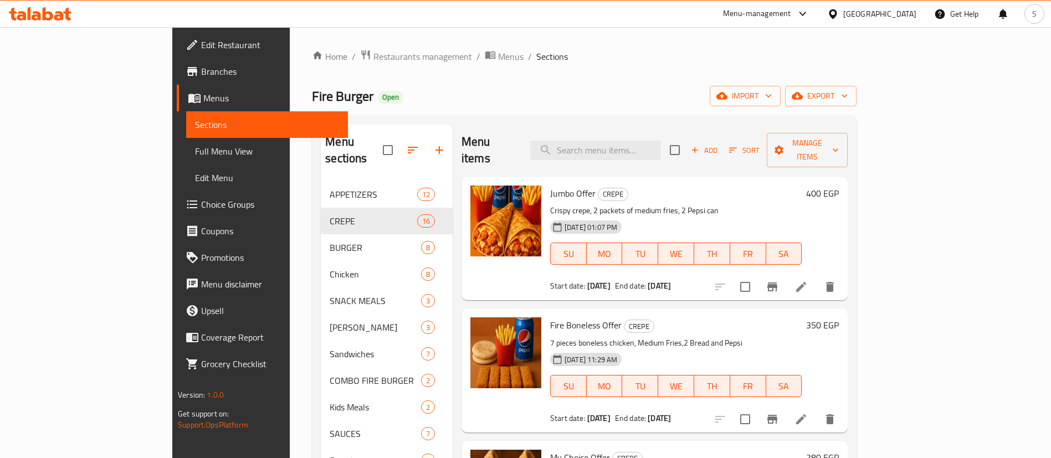
paste input "اي اتشويس"
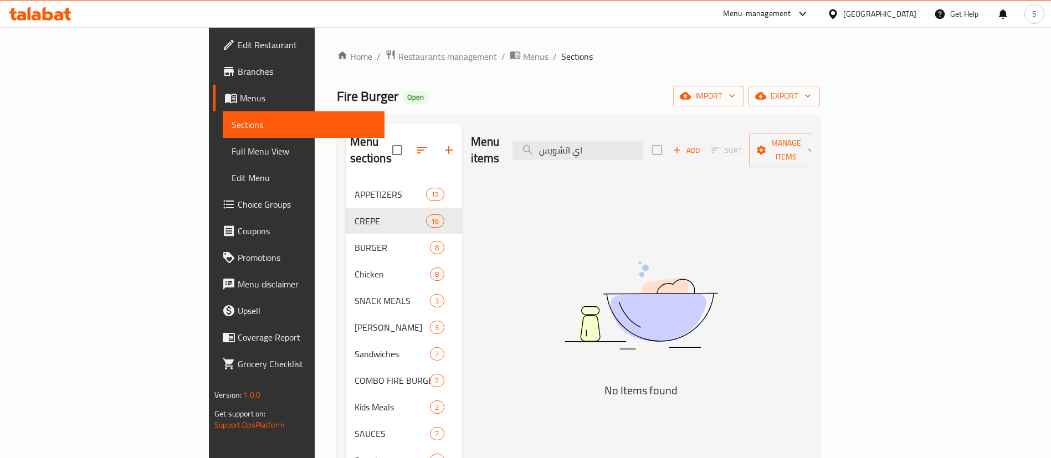
drag, startPoint x: 646, startPoint y: 140, endPoint x: 696, endPoint y: 152, distance: 51.2
click at [696, 152] on div "Menu items اي اتشويس Add Sort Manage items" at bounding box center [641, 150] width 340 height 53
click at [643, 141] on input "اي اتشويس" at bounding box center [578, 150] width 131 height 19
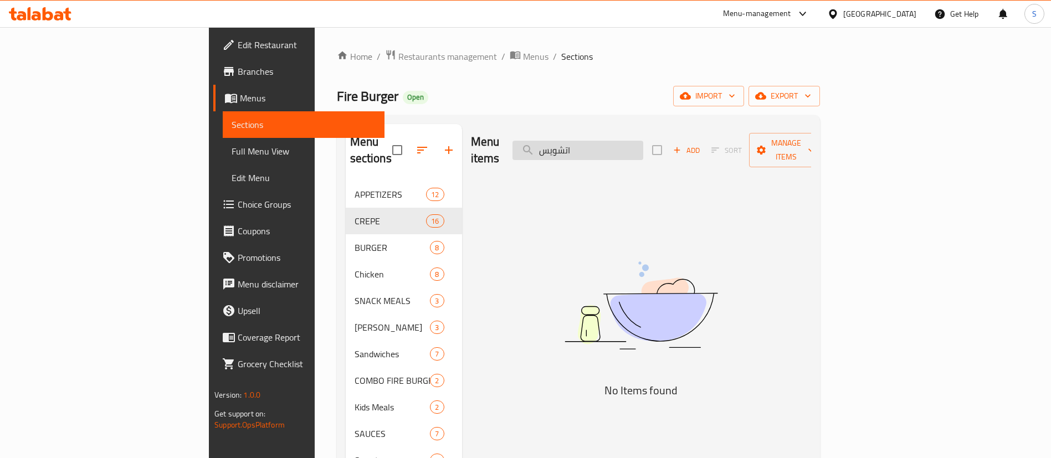
drag, startPoint x: 648, startPoint y: 142, endPoint x: 660, endPoint y: 142, distance: 11.6
click at [643, 142] on input "اتشويس" at bounding box center [578, 150] width 131 height 19
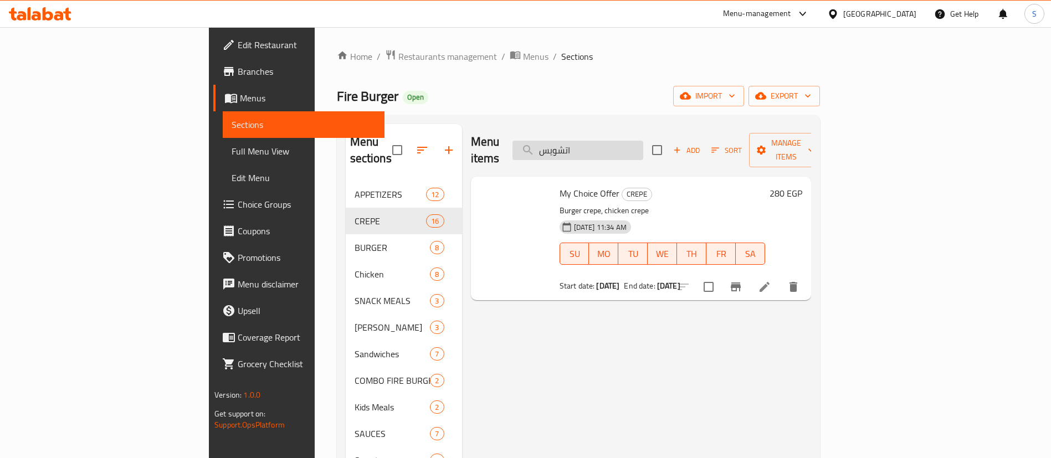
click at [614, 141] on input "اتشويس" at bounding box center [578, 150] width 131 height 19
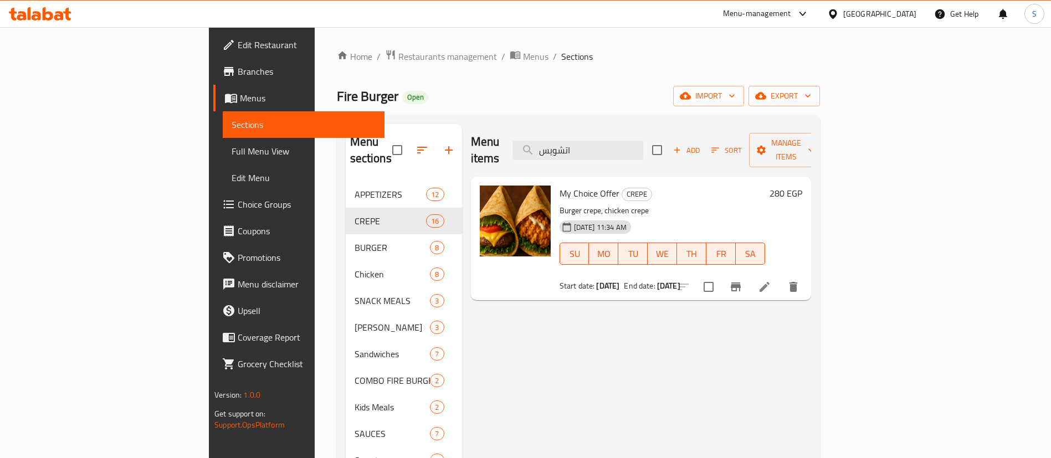
click at [560, 185] on span "My Choice Offer" at bounding box center [590, 193] width 60 height 17
copy h6 "My Choice Offer"
click at [643, 141] on input "اتشويس" at bounding box center [578, 150] width 131 height 19
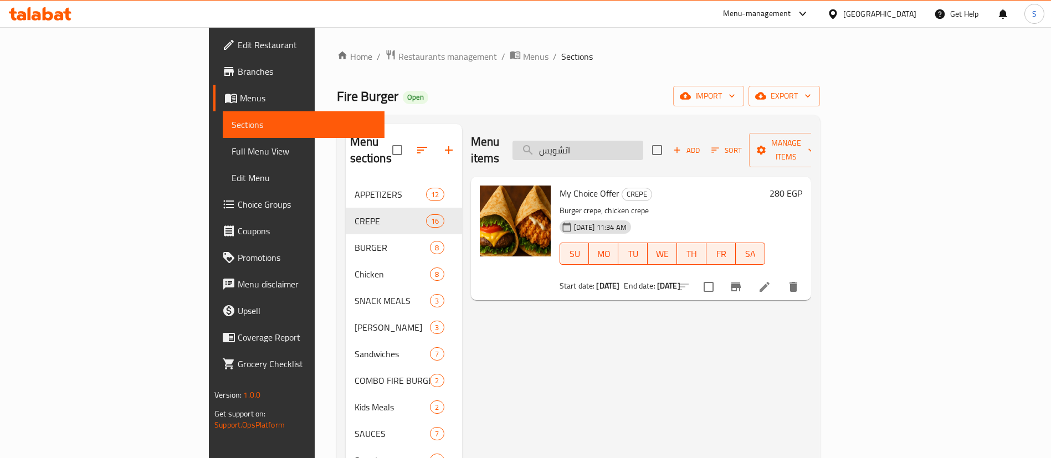
click at [643, 141] on input "اتشويس" at bounding box center [578, 150] width 131 height 19
paste input "فاير راب"
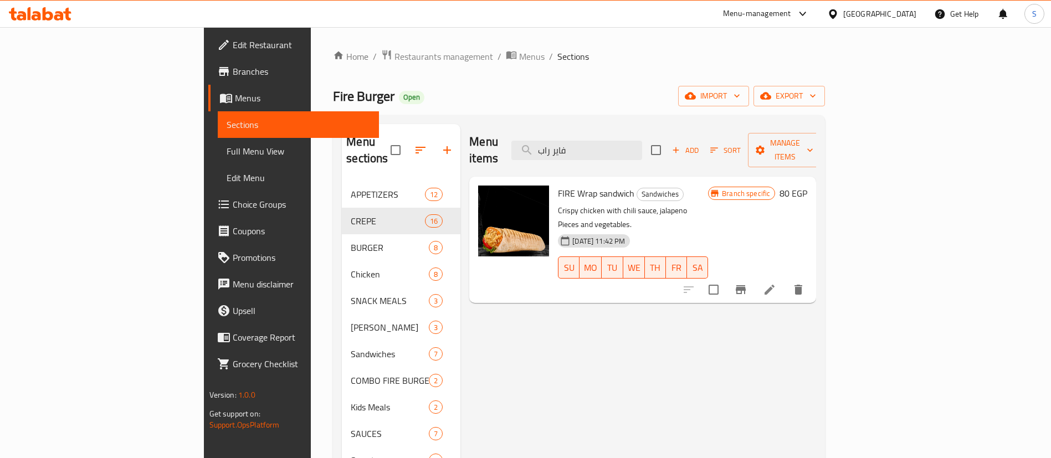
type input "فاير را"
click at [642, 147] on input "فاير را" at bounding box center [577, 150] width 131 height 19
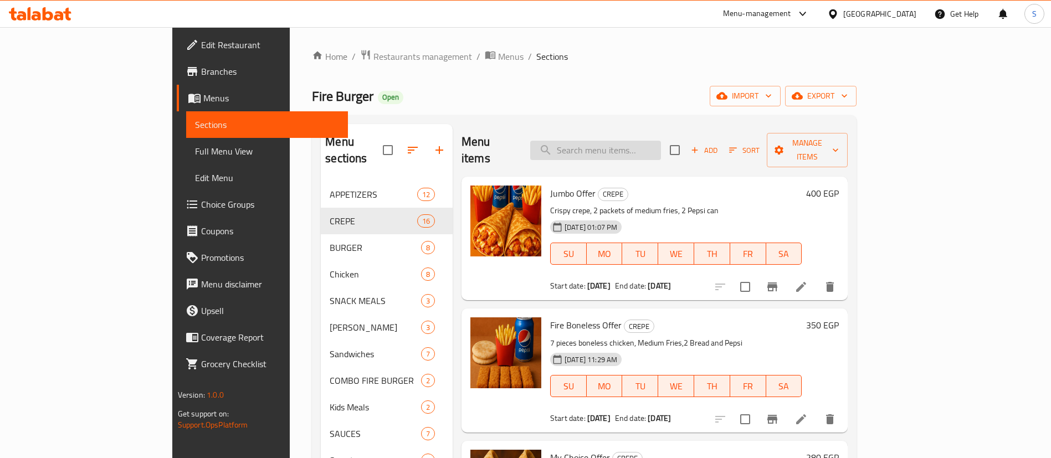
click at [635, 141] on input "search" at bounding box center [595, 150] width 131 height 19
paste input "[PERSON_NAME]"
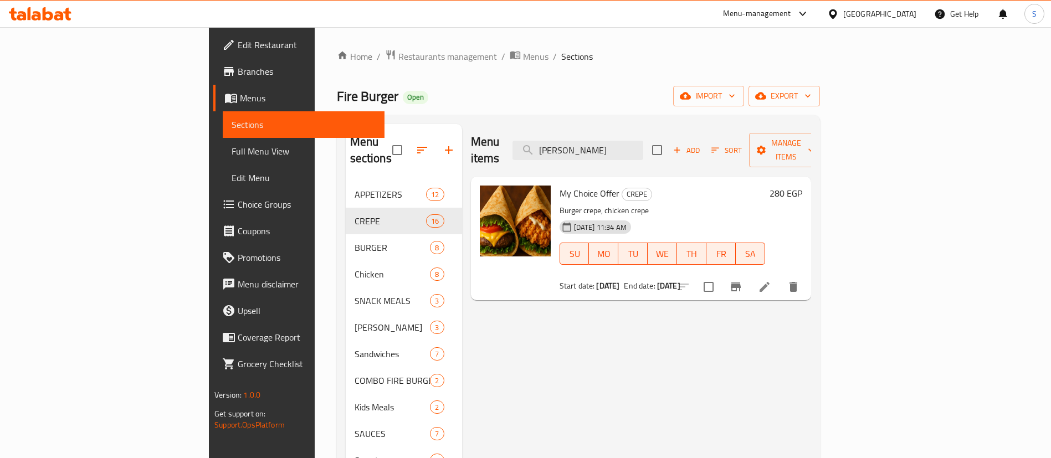
click at [560, 185] on span "My Choice Offer" at bounding box center [590, 193] width 60 height 17
copy h6 "My Choice Offer"
click at [643, 141] on input "[PERSON_NAME]" at bounding box center [578, 150] width 131 height 19
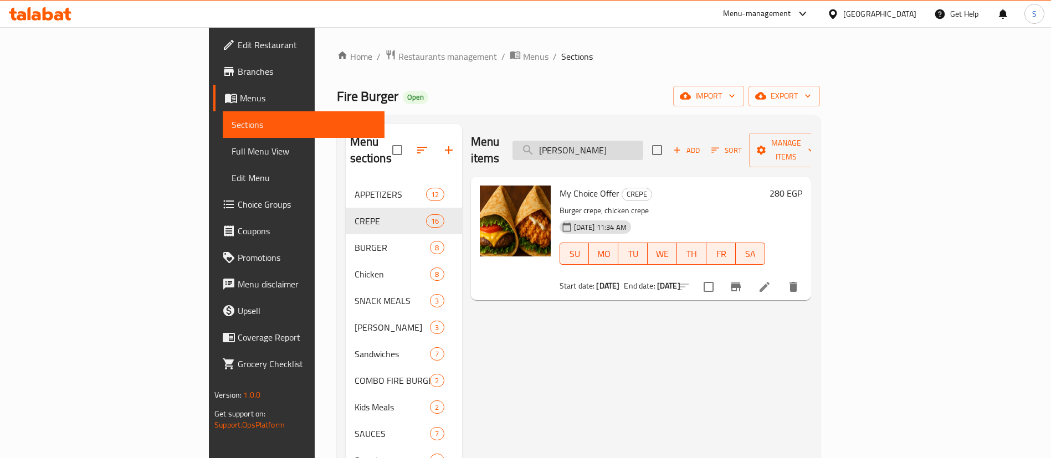
click at [643, 141] on input "[PERSON_NAME]" at bounding box center [578, 150] width 131 height 19
paste input "zinger"
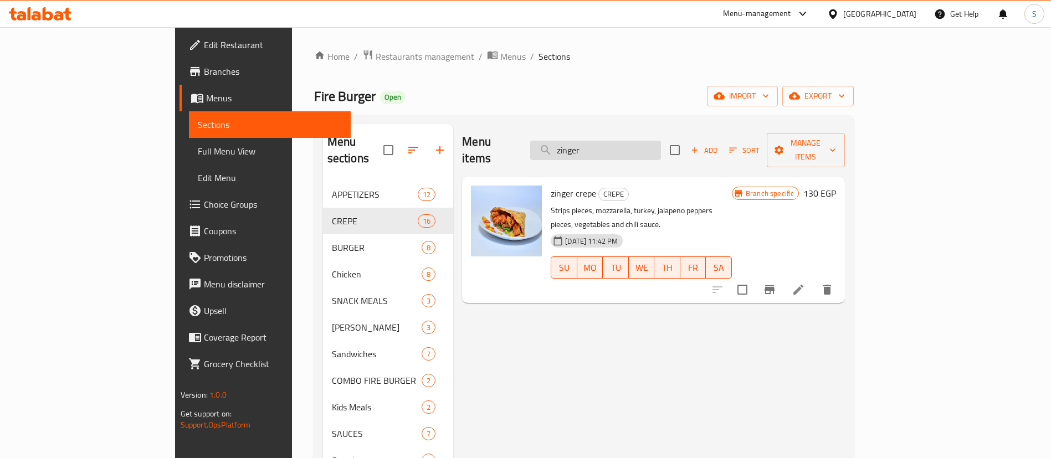
click at [628, 144] on input "zinger" at bounding box center [595, 150] width 131 height 19
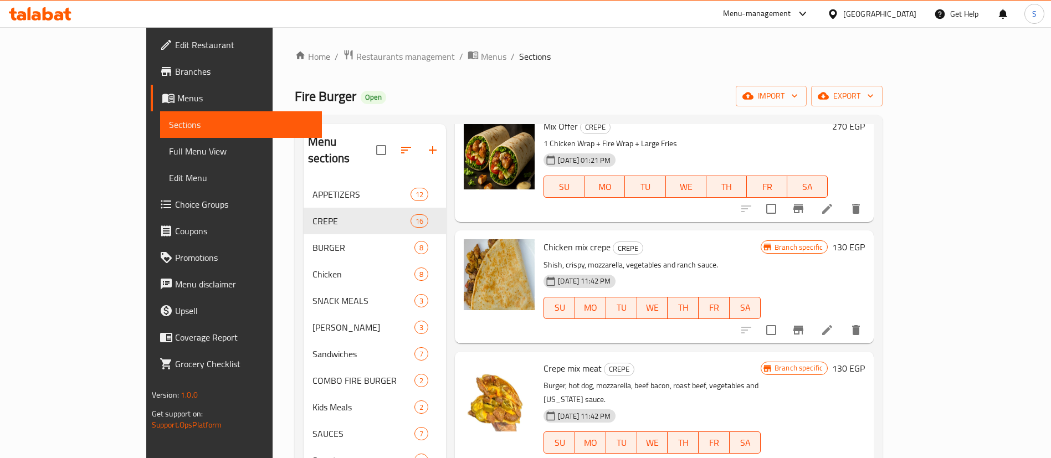
scroll to position [333, 0]
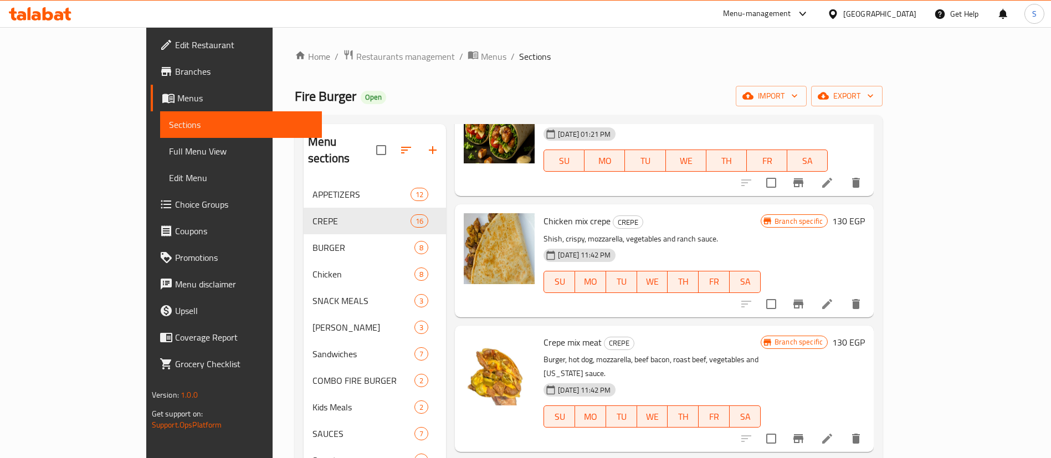
click at [544, 232] on p "Shish, crispy, mozzarella, vegetables and ranch sauce." at bounding box center [652, 239] width 217 height 14
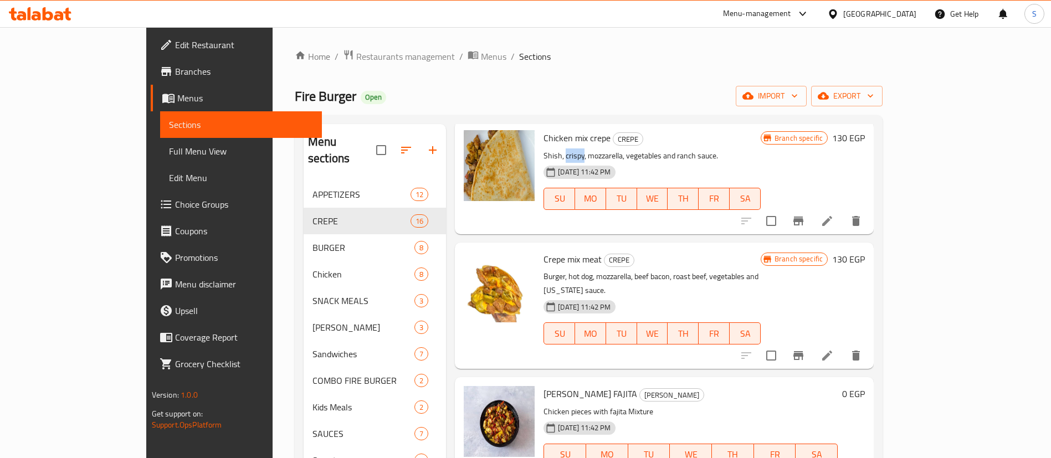
copy p "crispy"
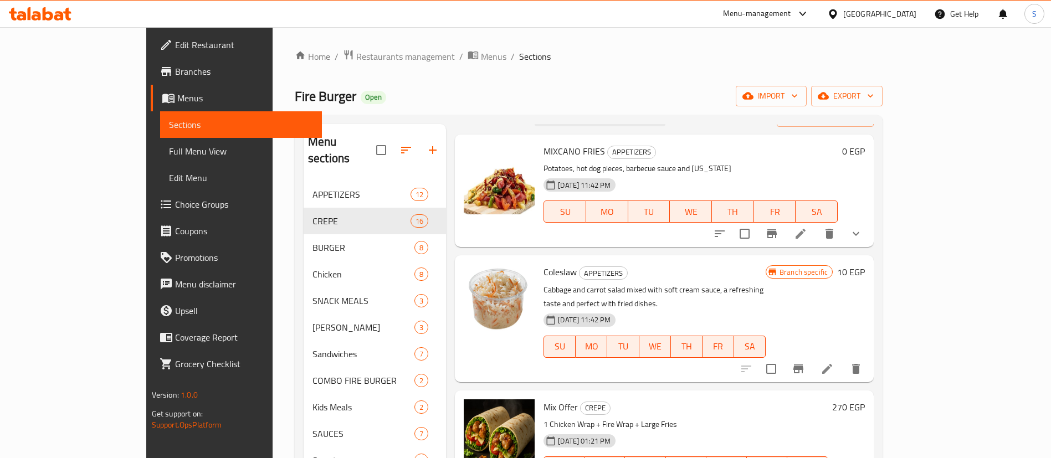
scroll to position [0, 0]
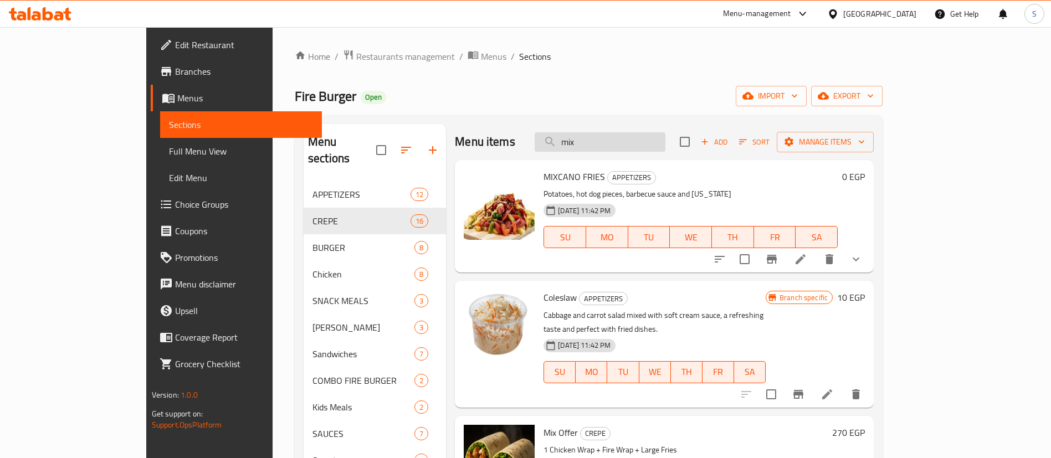
click at [637, 147] on input "mix" at bounding box center [600, 141] width 131 height 19
paste input "zinger"
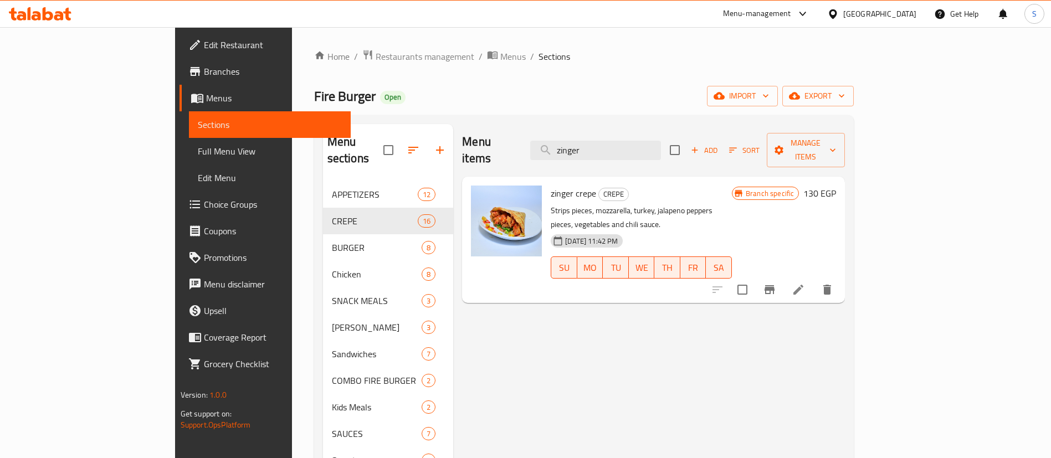
type input "zinger"
click at [650, 150] on input "zinger" at bounding box center [595, 150] width 131 height 19
click at [648, 142] on input "zinger" at bounding box center [595, 150] width 131 height 19
click at [647, 142] on input "zinger" at bounding box center [595, 150] width 131 height 19
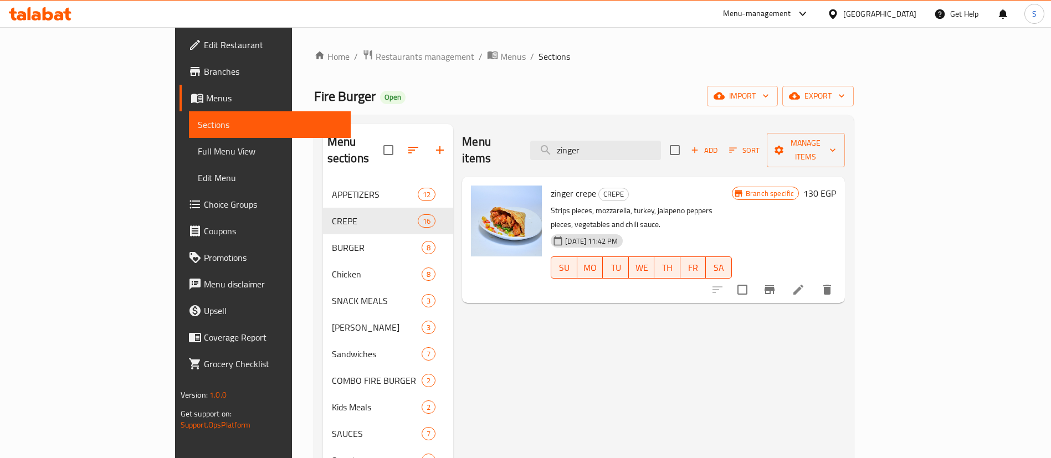
click at [551, 185] on span "zinger crepe" at bounding box center [573, 193] width 45 height 17
